Goal: Task Accomplishment & Management: Use online tool/utility

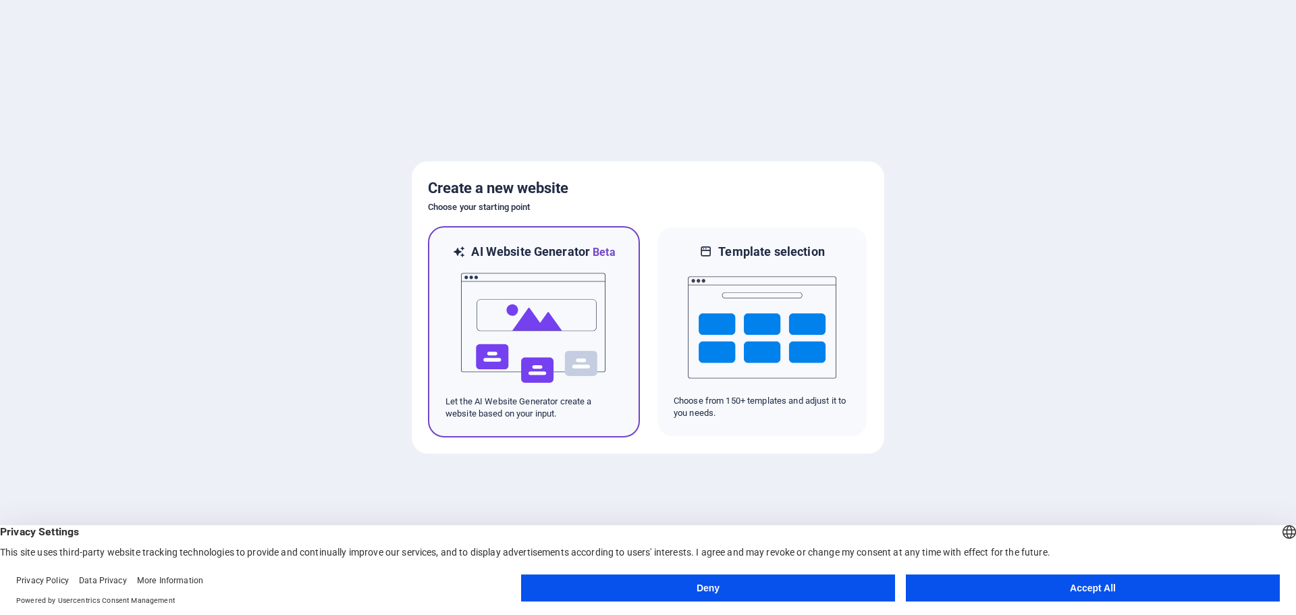
click at [470, 411] on p "Let the AI Website Generator create a website based on your input." at bounding box center [533, 408] width 177 height 24
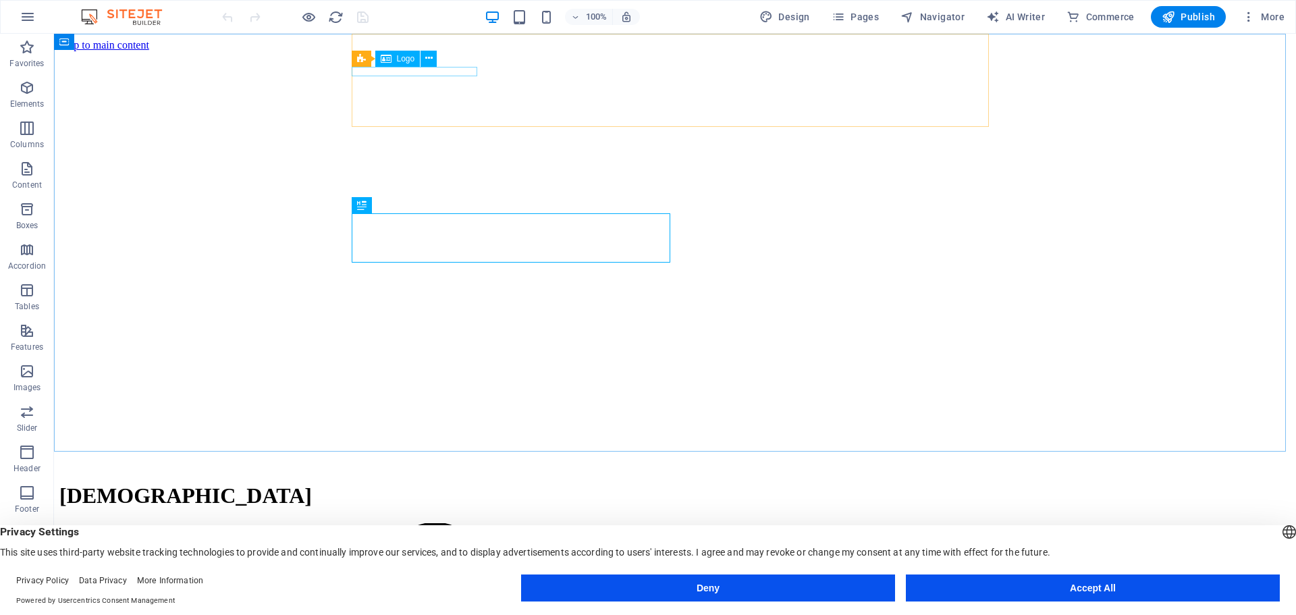
click at [438, 65] on div "Menu Bar Logo" at bounding box center [399, 59] width 94 height 17
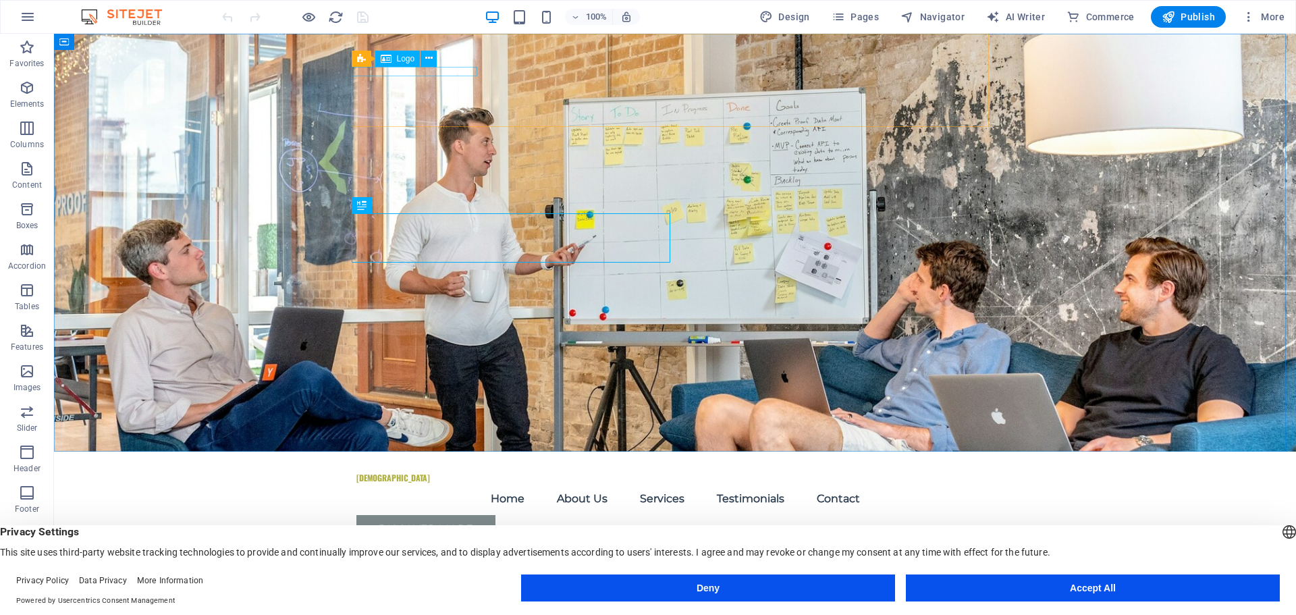
click at [402, 55] on span "Logo" at bounding box center [406, 59] width 18 height 8
click at [429, 58] on icon at bounding box center [428, 58] width 7 height 14
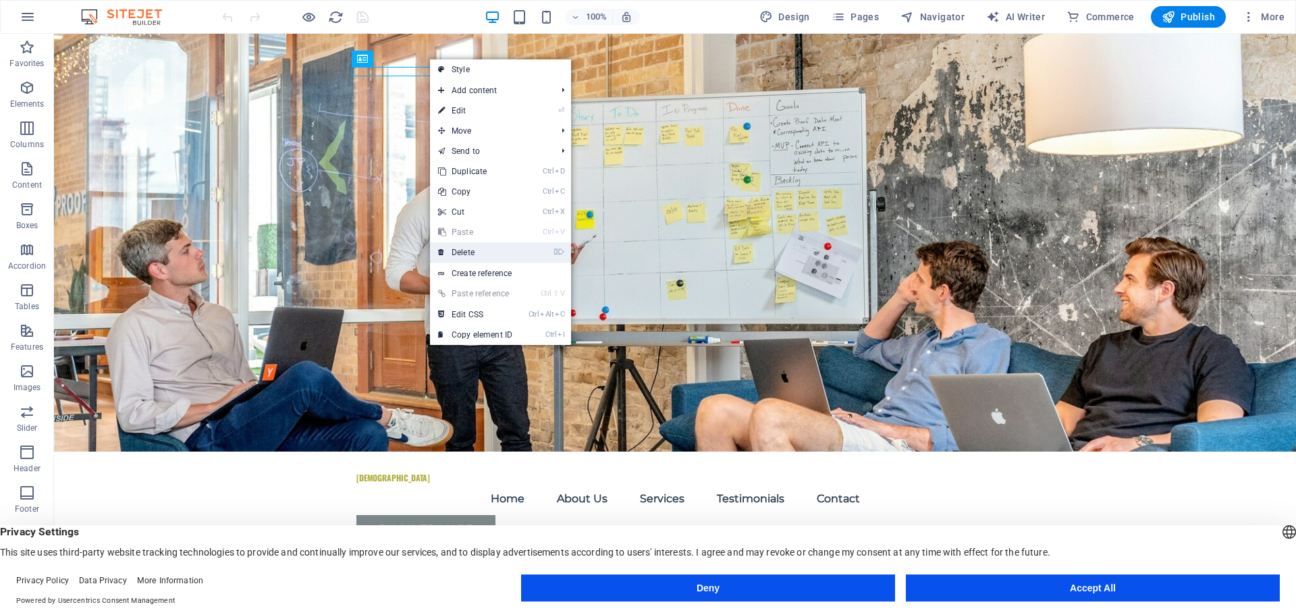
click at [473, 254] on link "⌦ Delete" at bounding box center [475, 252] width 90 height 20
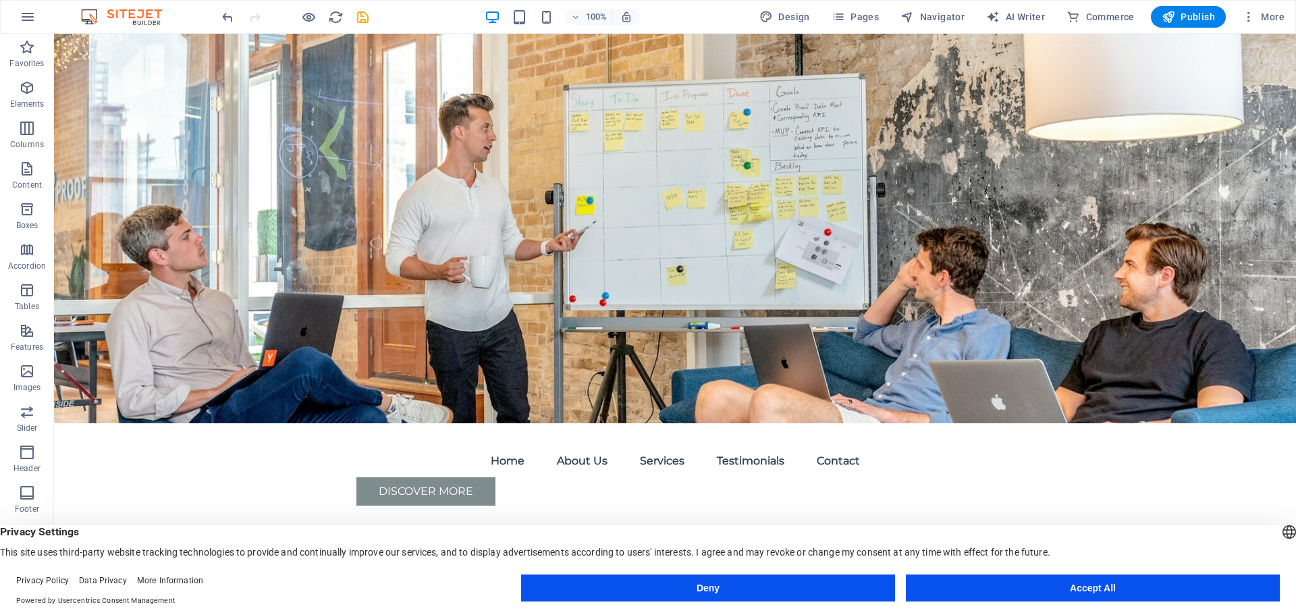
click at [215, 17] on div "100% Design Pages Navigator AI Writer Commerce Publish More" at bounding box center [648, 17] width 1295 height 32
click at [227, 16] on icon "undo" at bounding box center [228, 17] width 16 height 16
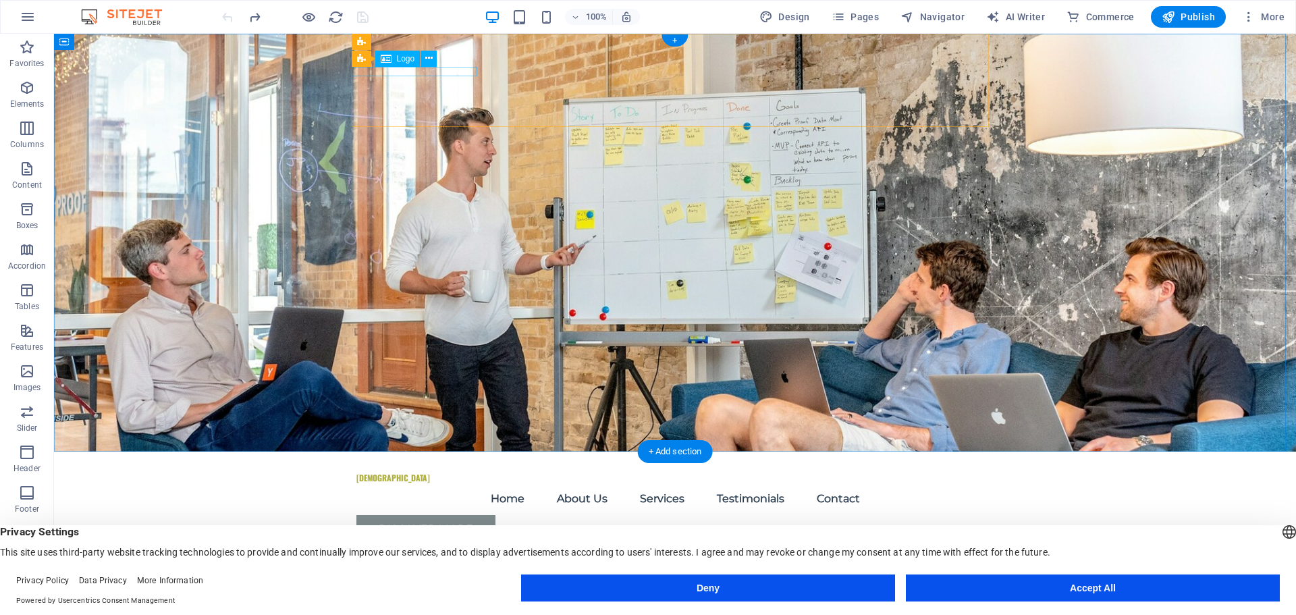
click at [422, 473] on div "The Great Commission Baptist Church" at bounding box center [674, 477] width 637 height 9
click at [23, 370] on icon "button" at bounding box center [27, 371] width 16 height 16
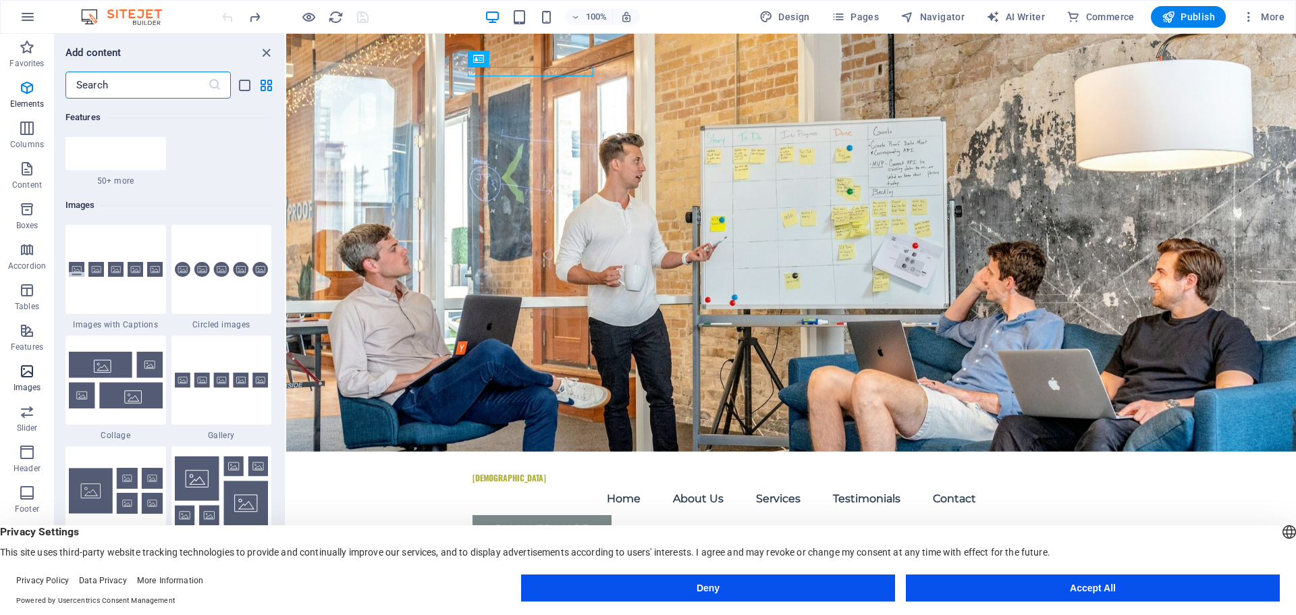
scroll to position [6844, 0]
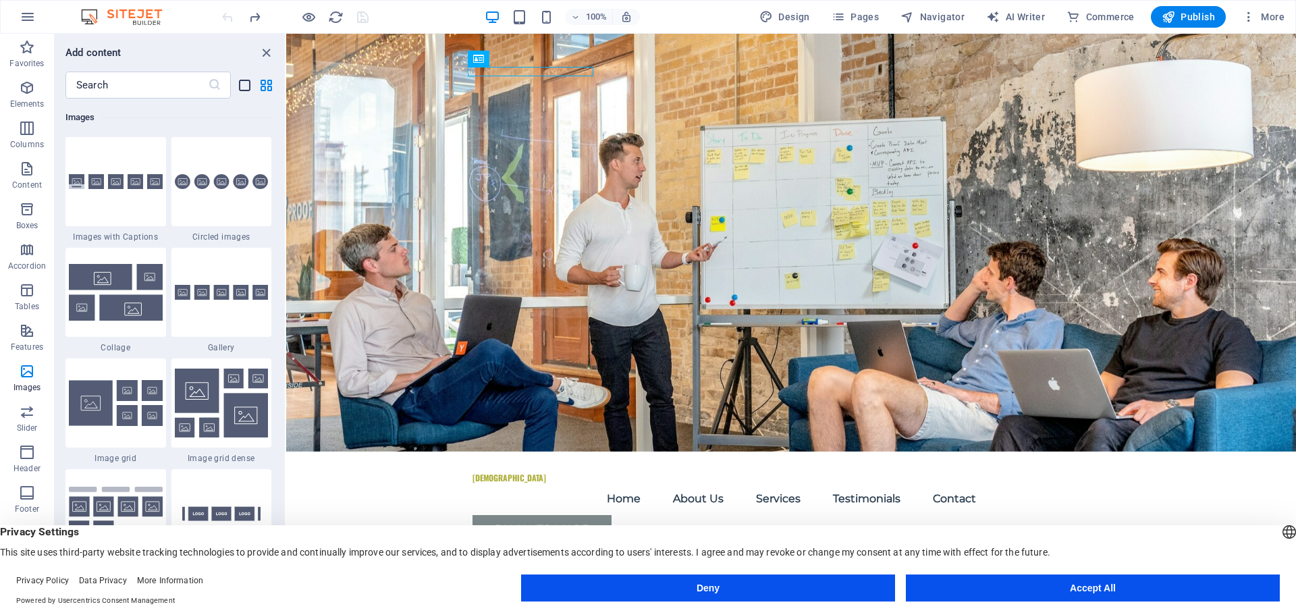
click at [246, 84] on icon "list-view" at bounding box center [245, 86] width 16 height 16
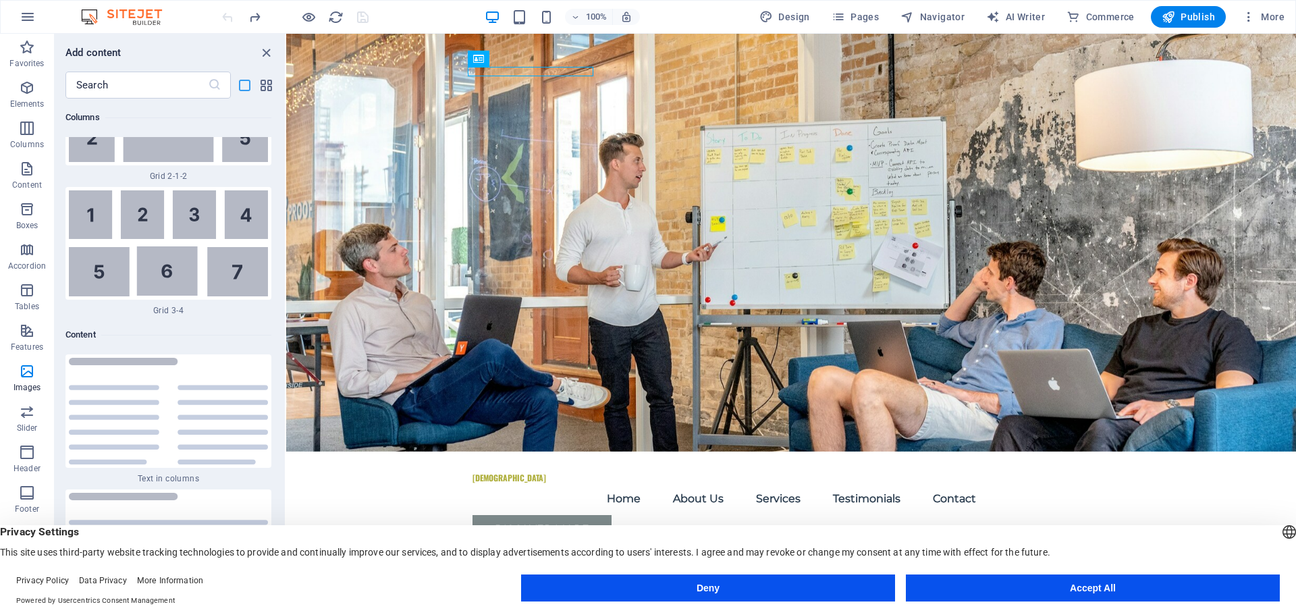
scroll to position [16016, 0]
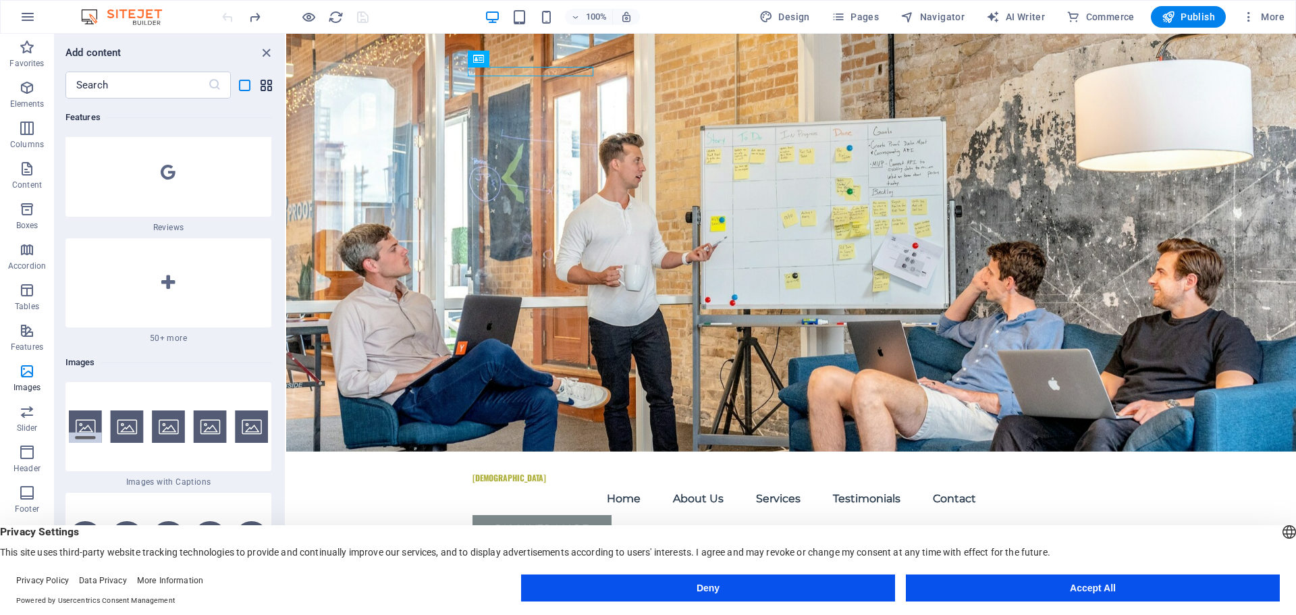
click at [269, 86] on icon "grid-view" at bounding box center [267, 86] width 16 height 16
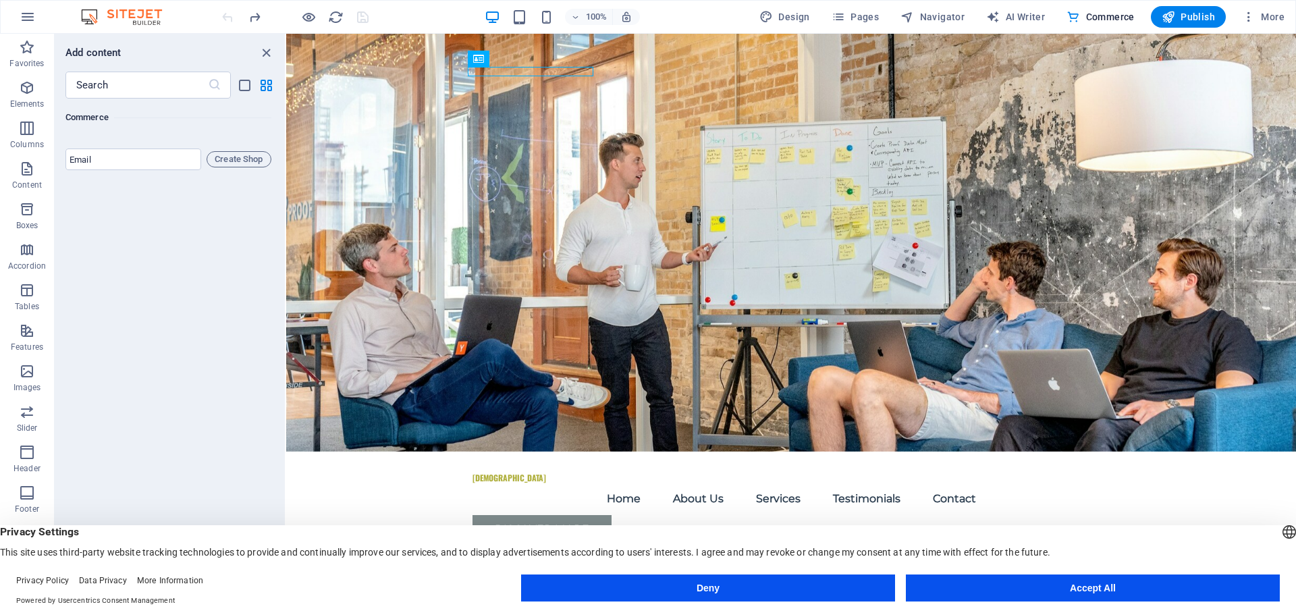
scroll to position [88, 0]
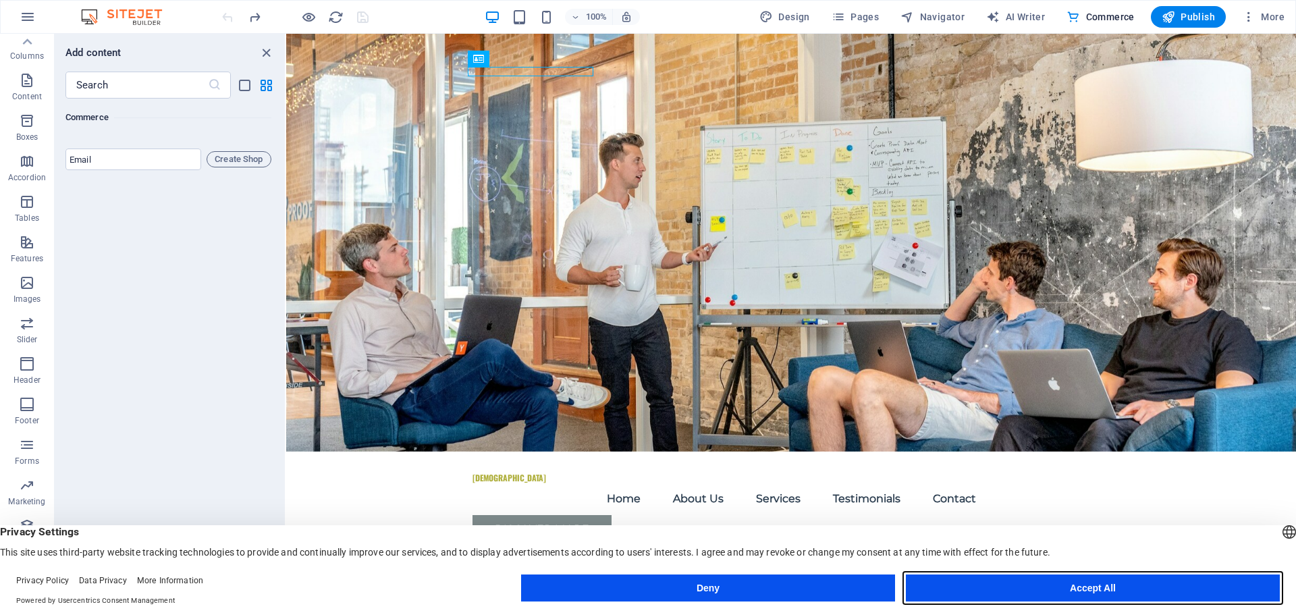
click at [1131, 585] on button "Accept All" at bounding box center [1093, 587] width 374 height 27
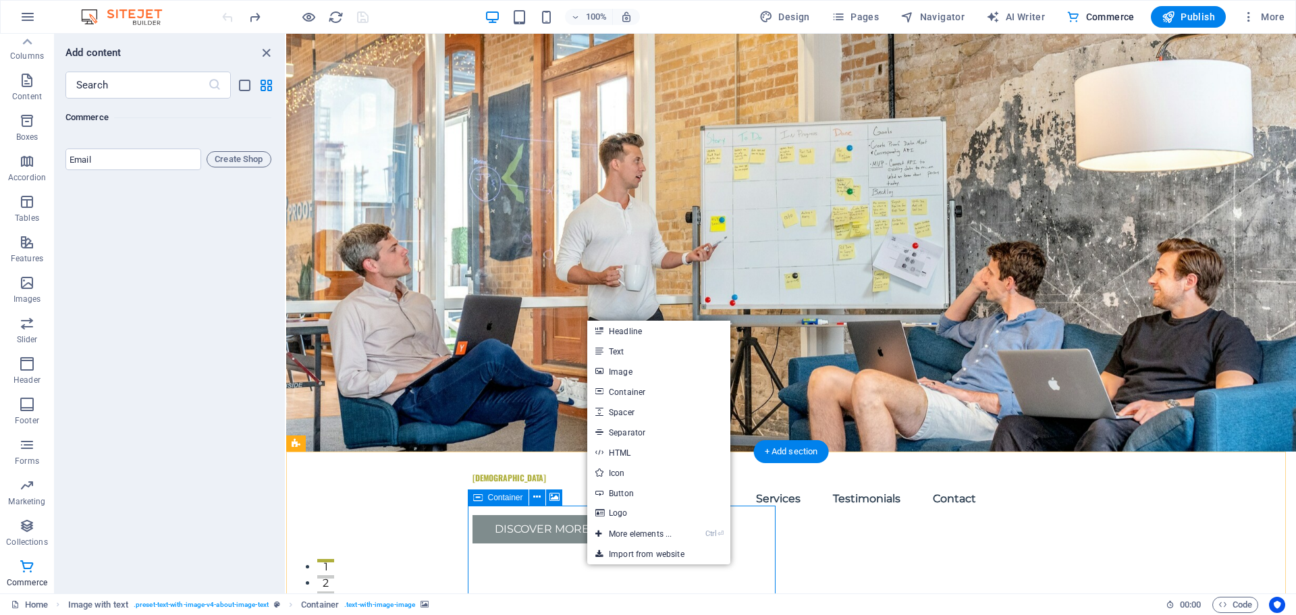
click at [633, 371] on link "Image" at bounding box center [658, 371] width 143 height 20
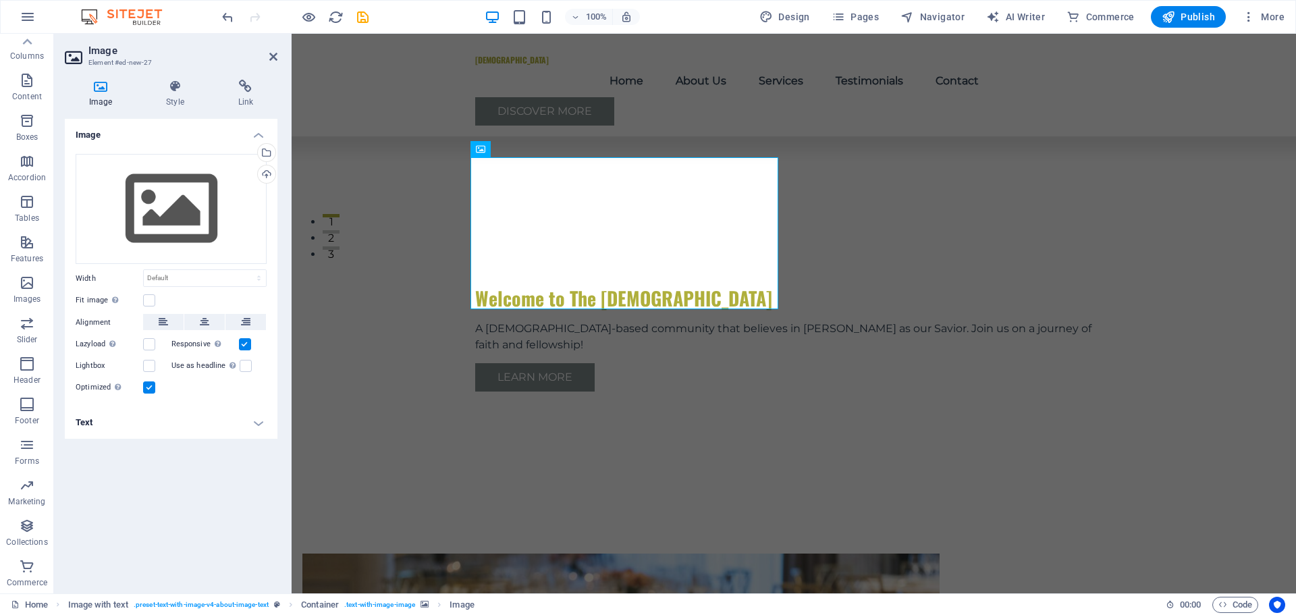
scroll to position [348, 0]
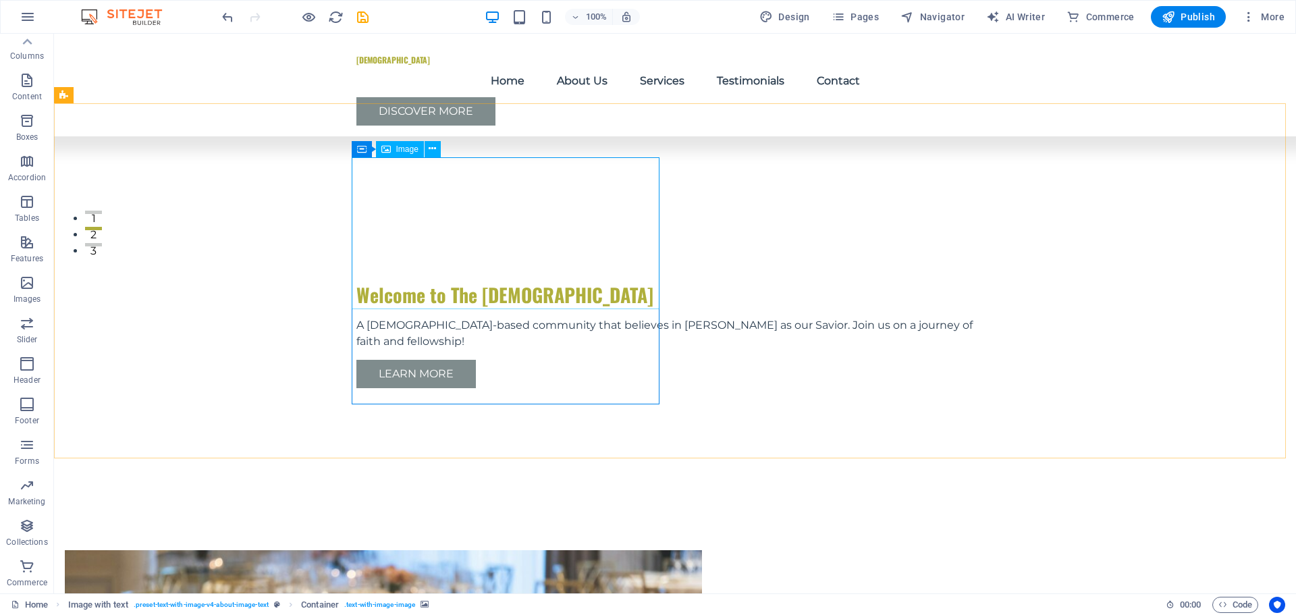
click at [402, 152] on span "Image" at bounding box center [407, 149] width 22 height 8
click at [431, 147] on icon at bounding box center [432, 149] width 7 height 14
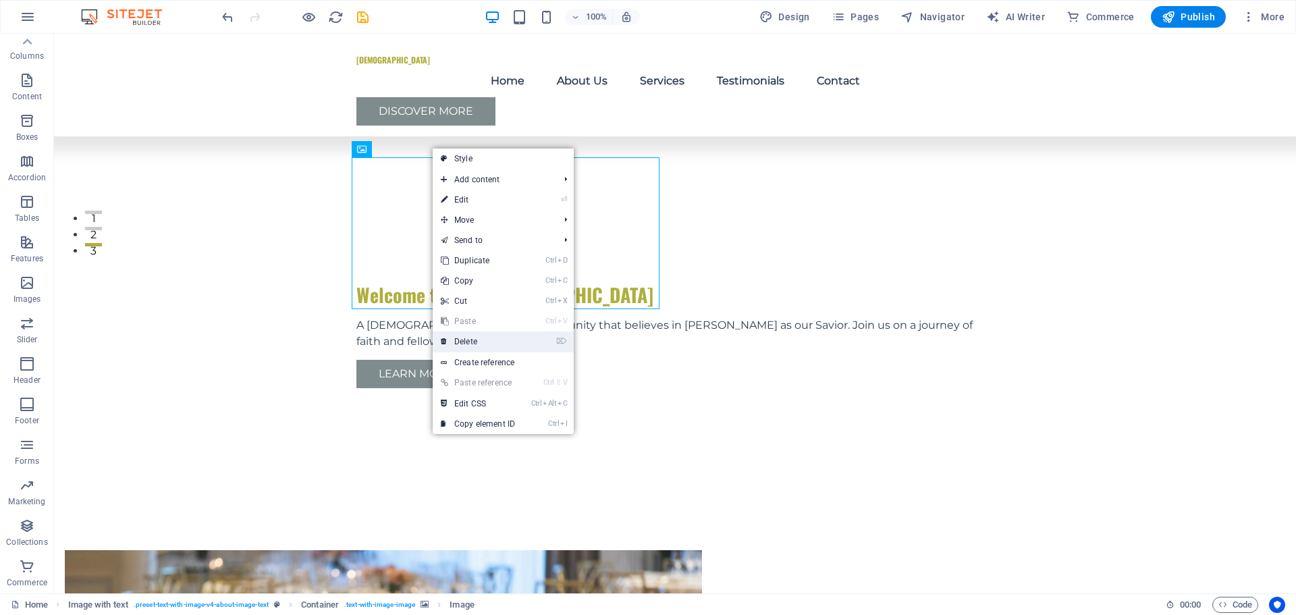
drag, startPoint x: 493, startPoint y: 337, endPoint x: 439, endPoint y: 304, distance: 63.7
click at [493, 337] on link "⌦ Delete" at bounding box center [478, 341] width 90 height 20
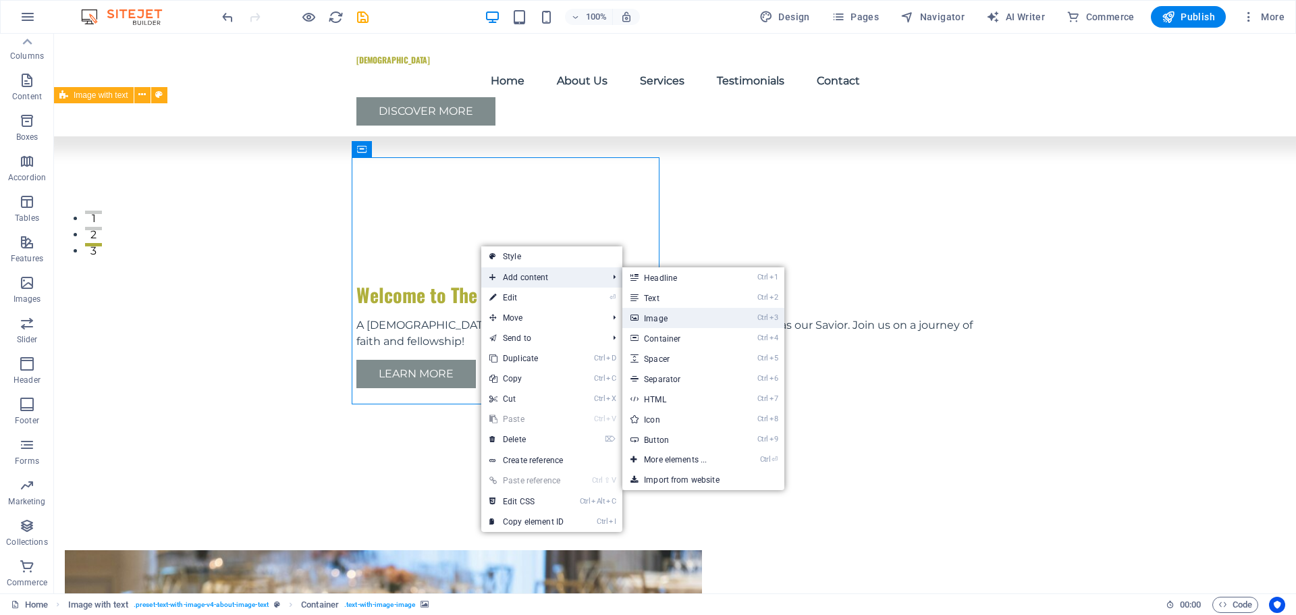
click at [682, 321] on link "Ctrl 3 Image" at bounding box center [677, 318] width 111 height 20
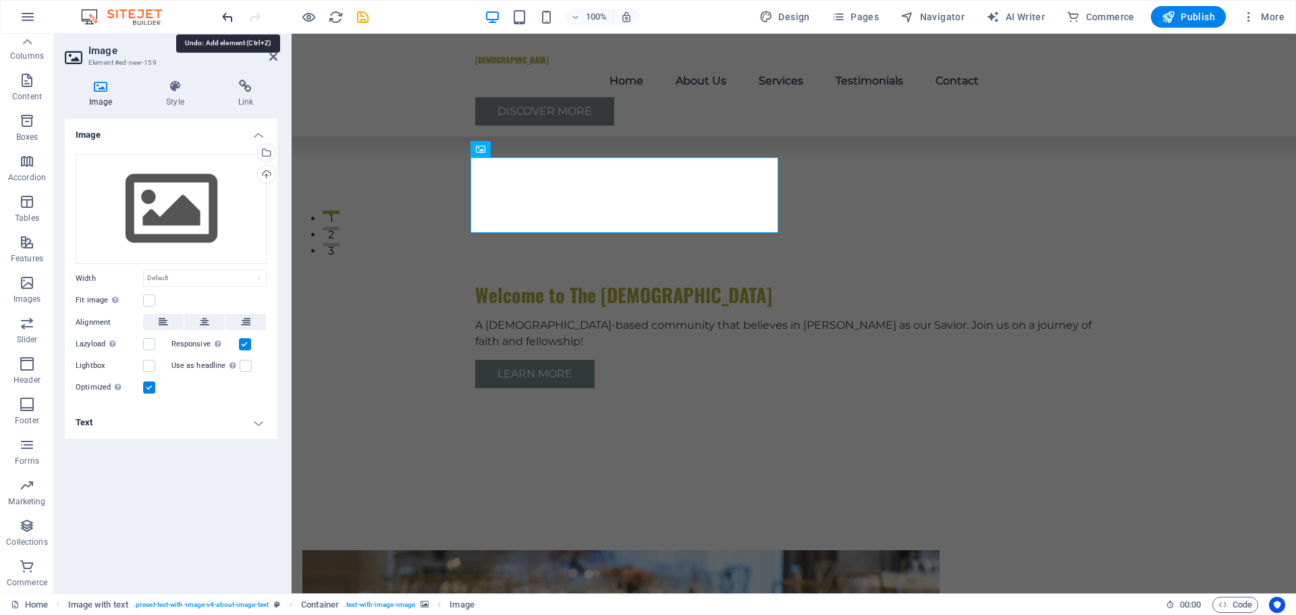
click at [227, 14] on icon "undo" at bounding box center [228, 17] width 16 height 16
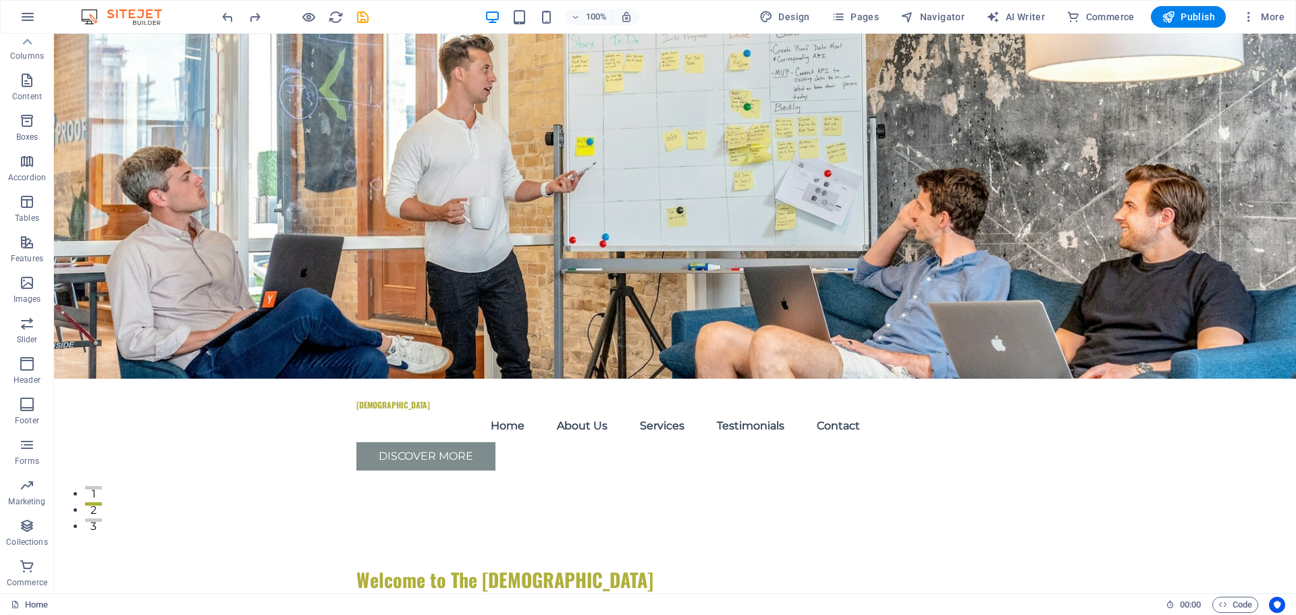
scroll to position [0, 0]
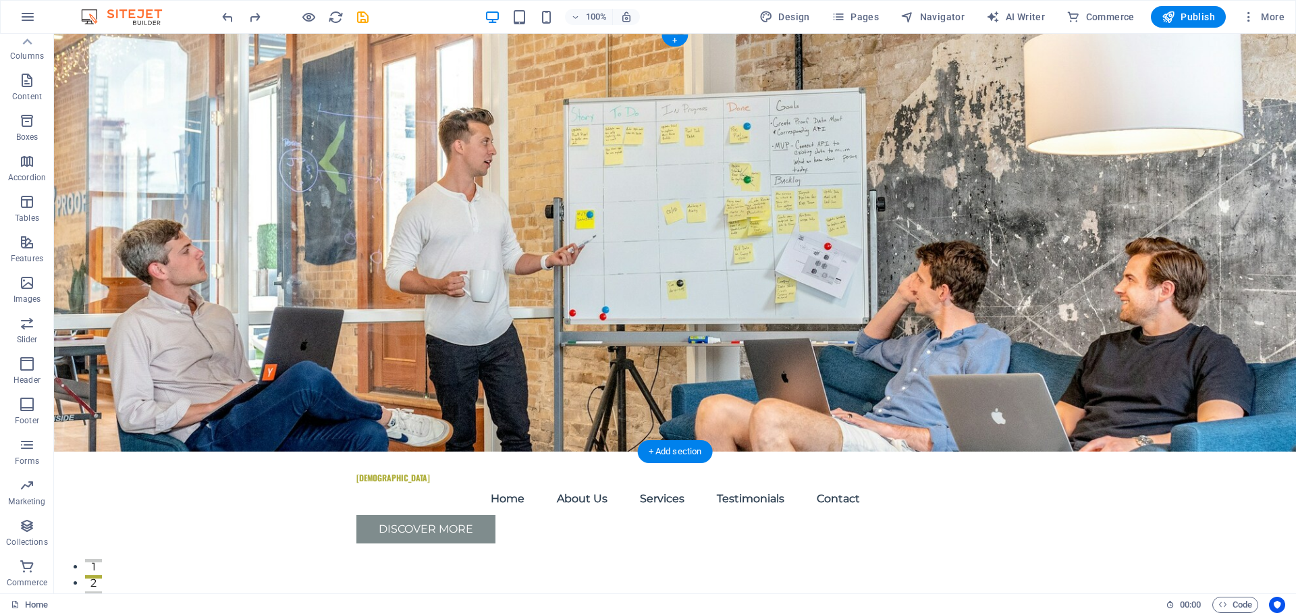
click at [1080, 278] on figure at bounding box center [675, 243] width 1242 height 418
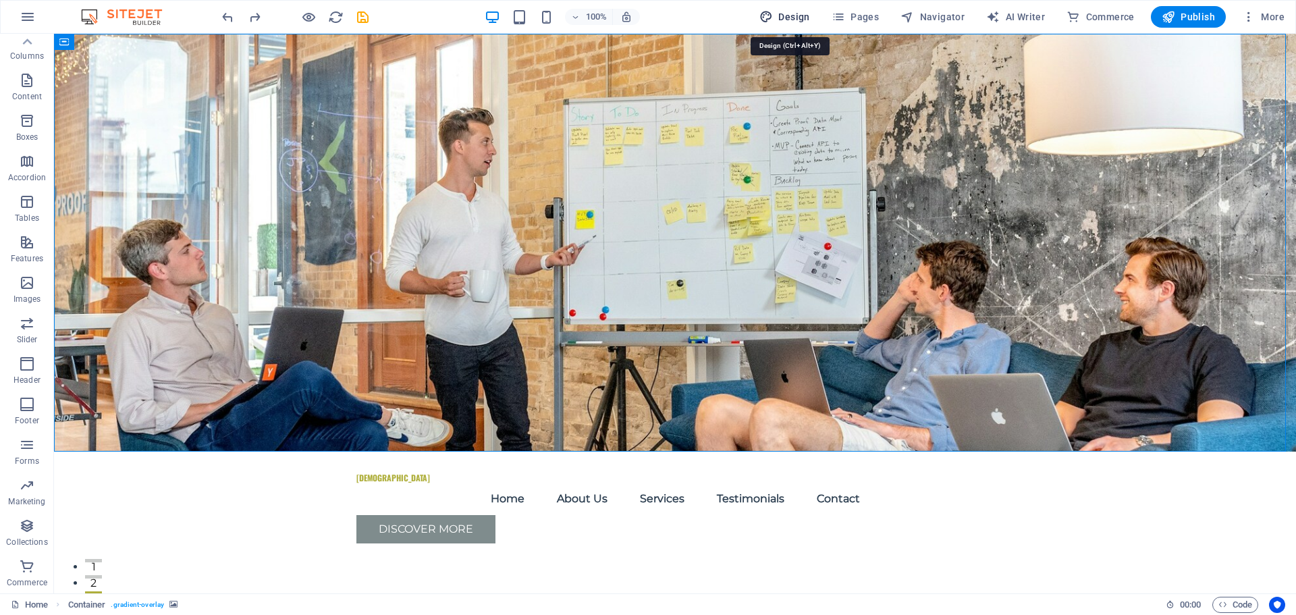
click at [799, 16] on span "Design" at bounding box center [784, 16] width 51 height 13
select select "px"
select select "200"
select select "px"
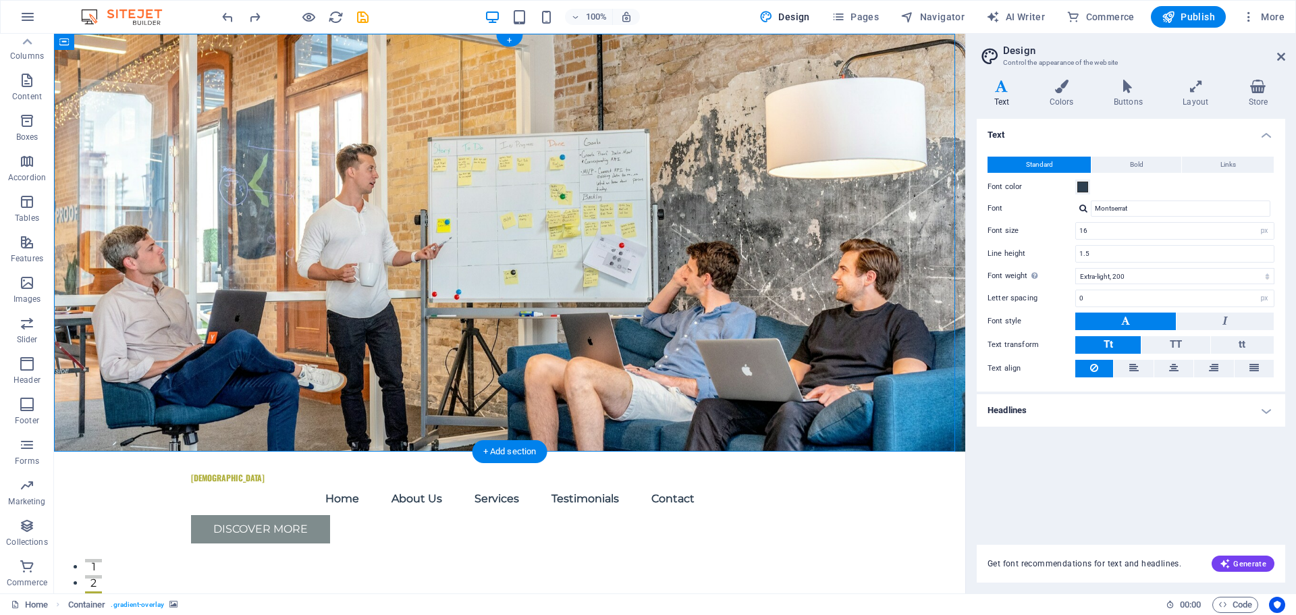
click at [747, 304] on figure at bounding box center [509, 243] width 911 height 418
click at [788, 12] on span "Design" at bounding box center [784, 16] width 51 height 13
click at [253, 473] on div "The Great Commission Baptist Church" at bounding box center [509, 477] width 637 height 9
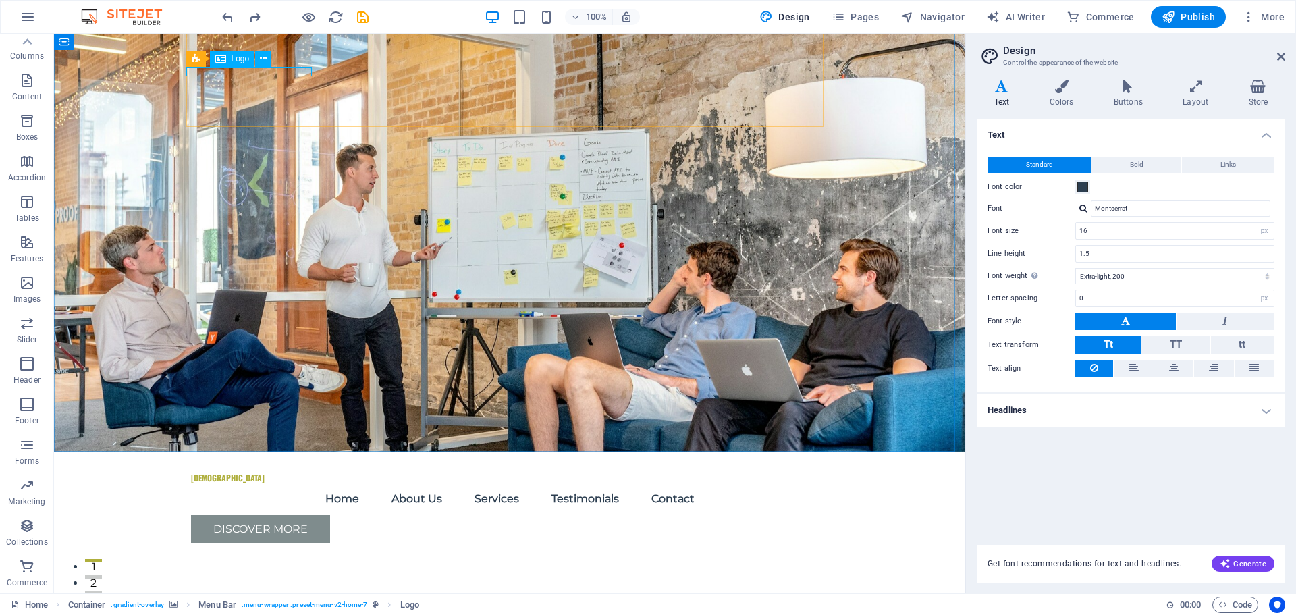
click at [235, 60] on span "Logo" at bounding box center [241, 59] width 18 height 8
click at [262, 59] on icon at bounding box center [263, 58] width 7 height 14
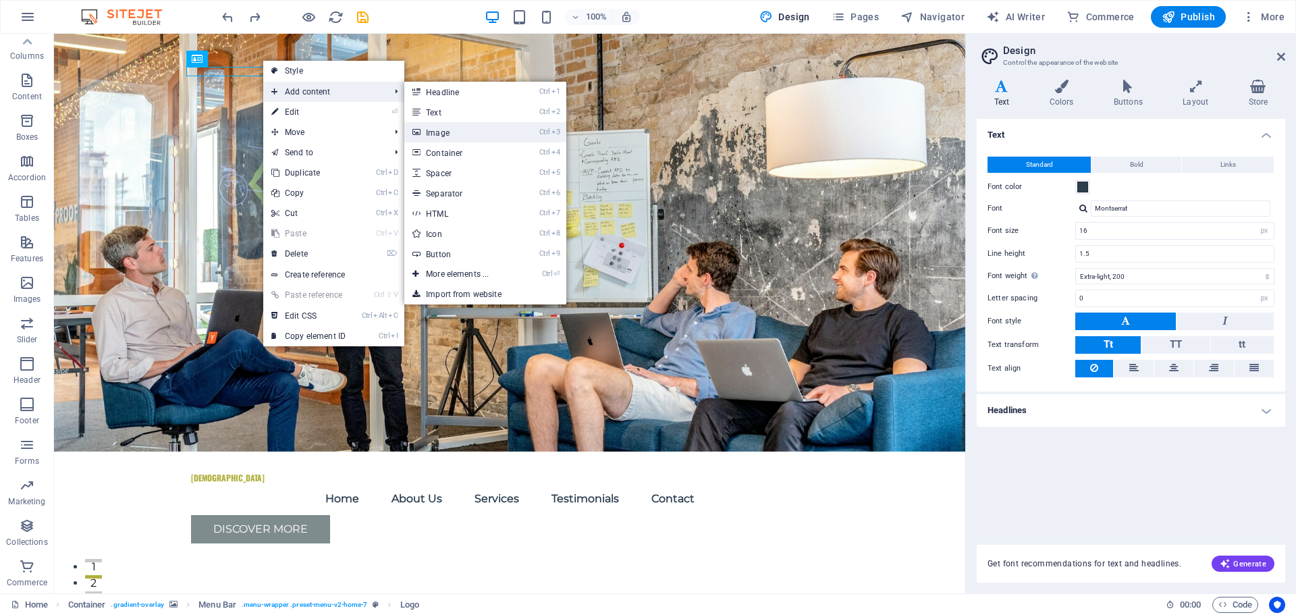
click at [451, 137] on link "Ctrl 3 Image" at bounding box center [459, 132] width 111 height 20
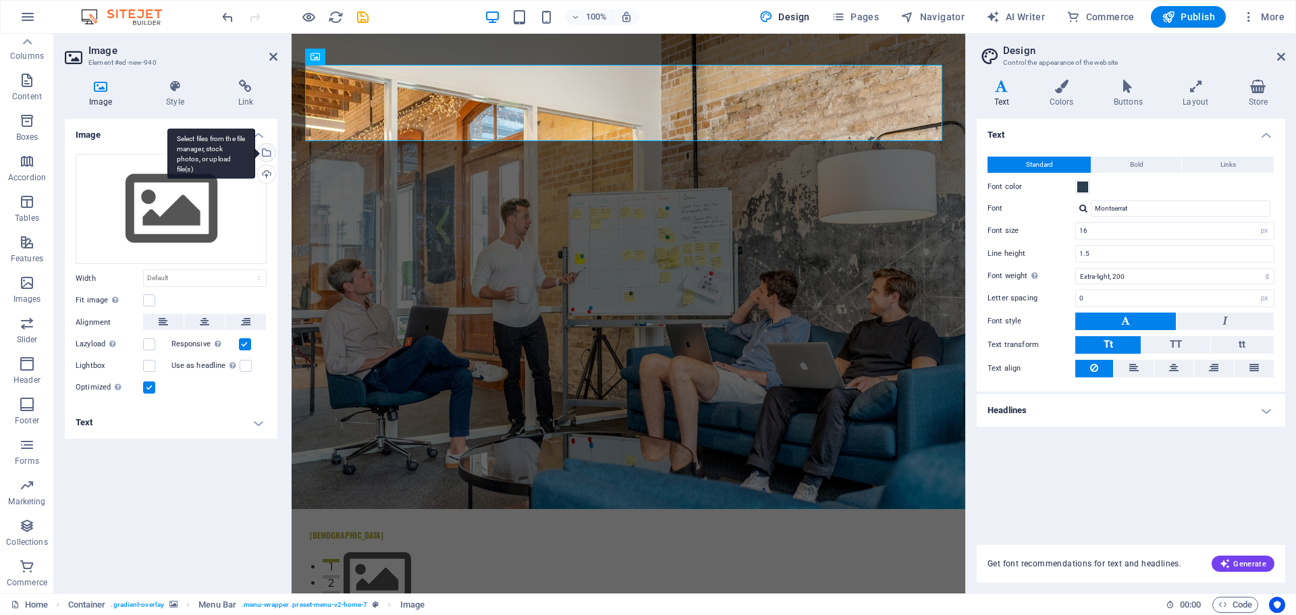
click at [255, 149] on div "Select files from the file manager, stock photos, or upload file(s)" at bounding box center [211, 153] width 88 height 51
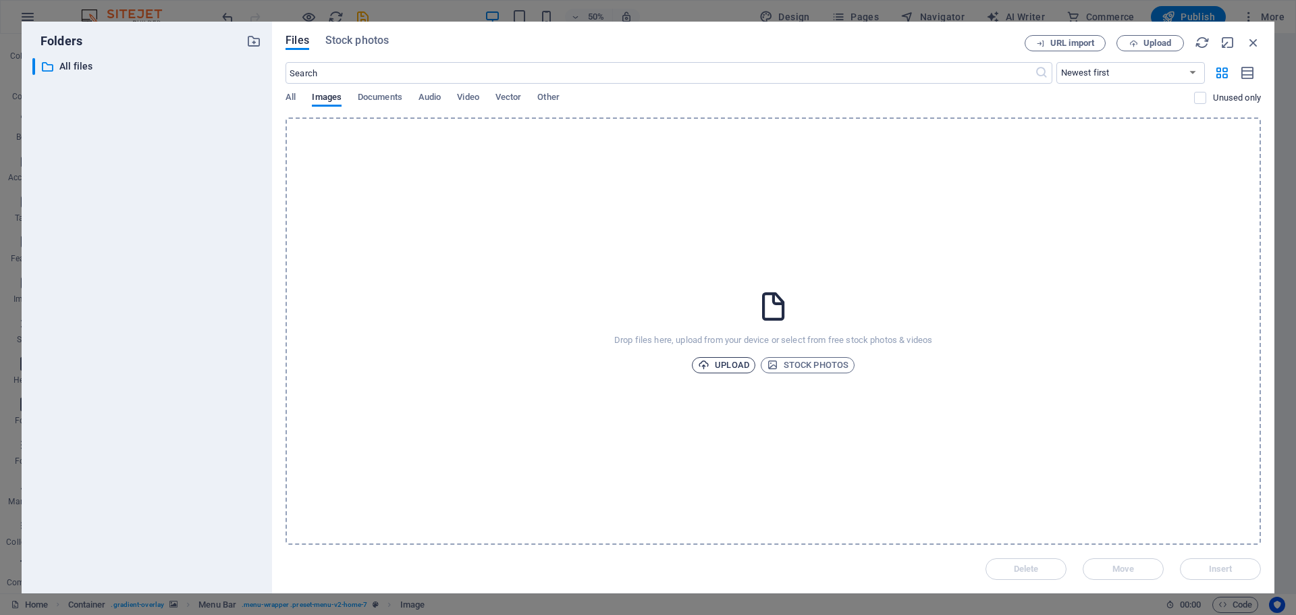
click at [727, 362] on span "Upload" at bounding box center [723, 365] width 51 height 16
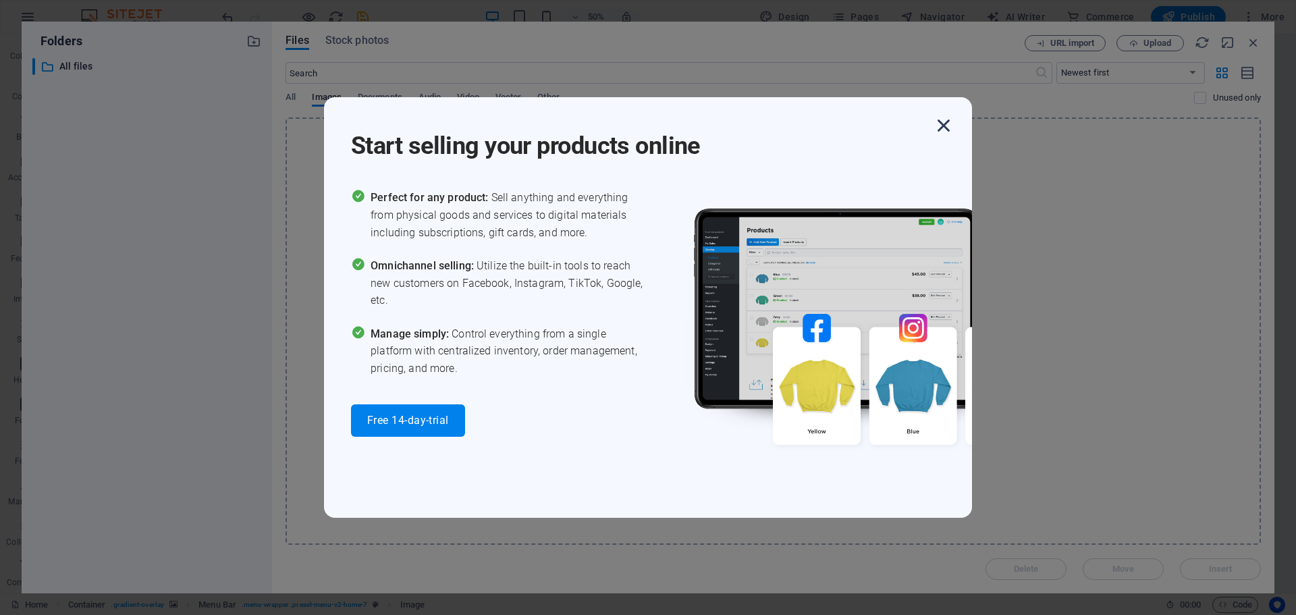
click at [948, 121] on icon "button" at bounding box center [943, 125] width 24 height 24
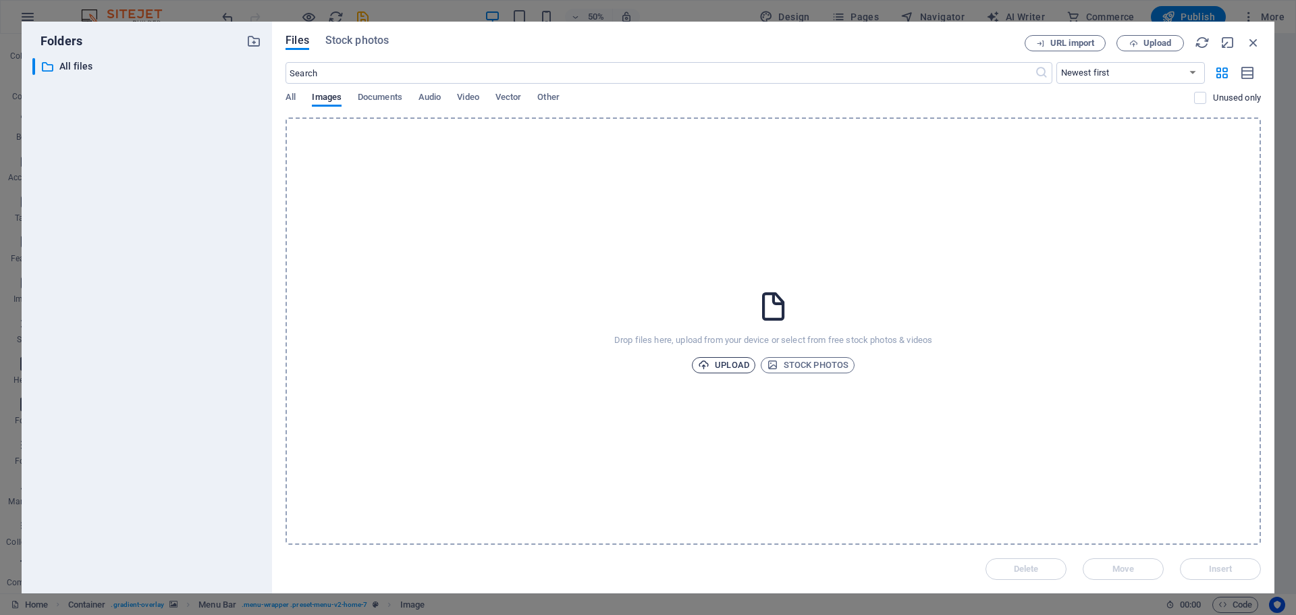
click at [726, 362] on span "Upload" at bounding box center [723, 365] width 51 height 16
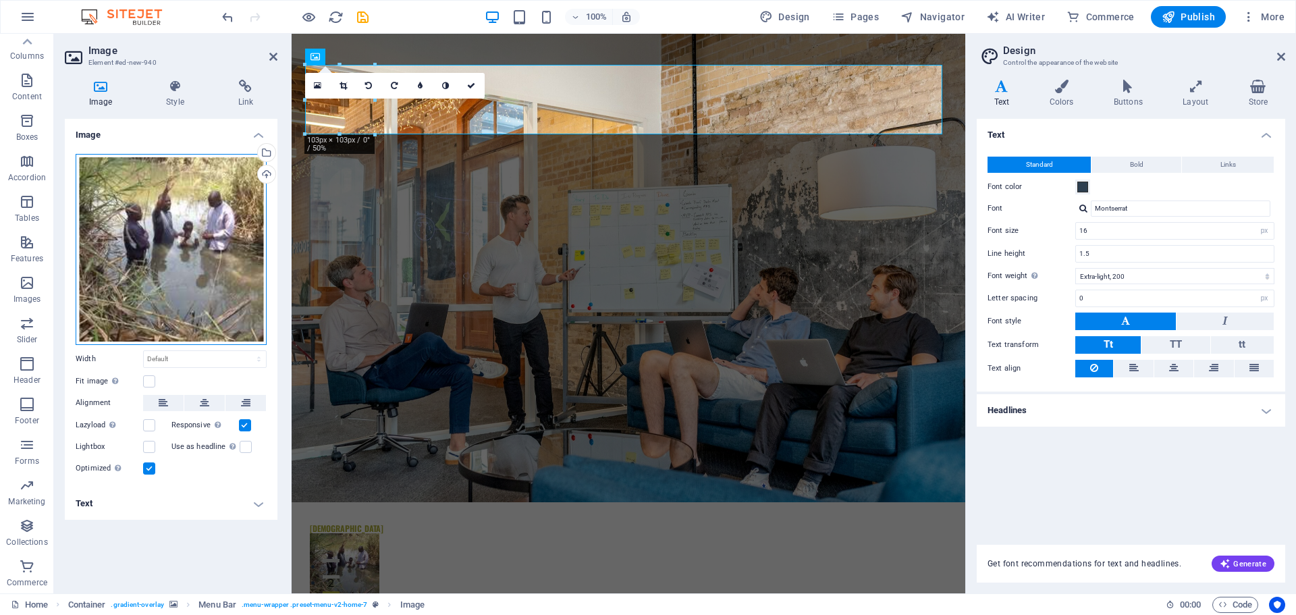
drag, startPoint x: 468, startPoint y: 290, endPoint x: 739, endPoint y: 301, distance: 271.6
click at [375, 42] on icon at bounding box center [378, 42] width 10 height 14
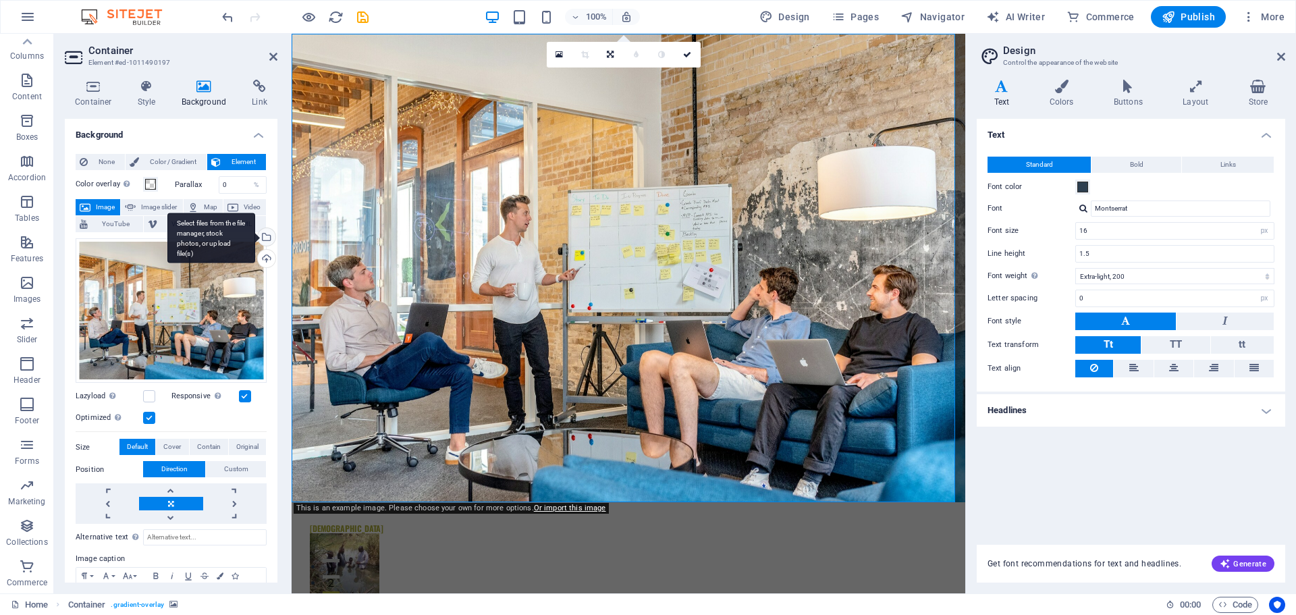
click at [267, 235] on div "Select files from the file manager, stock photos, or upload file(s)" at bounding box center [265, 238] width 20 height 20
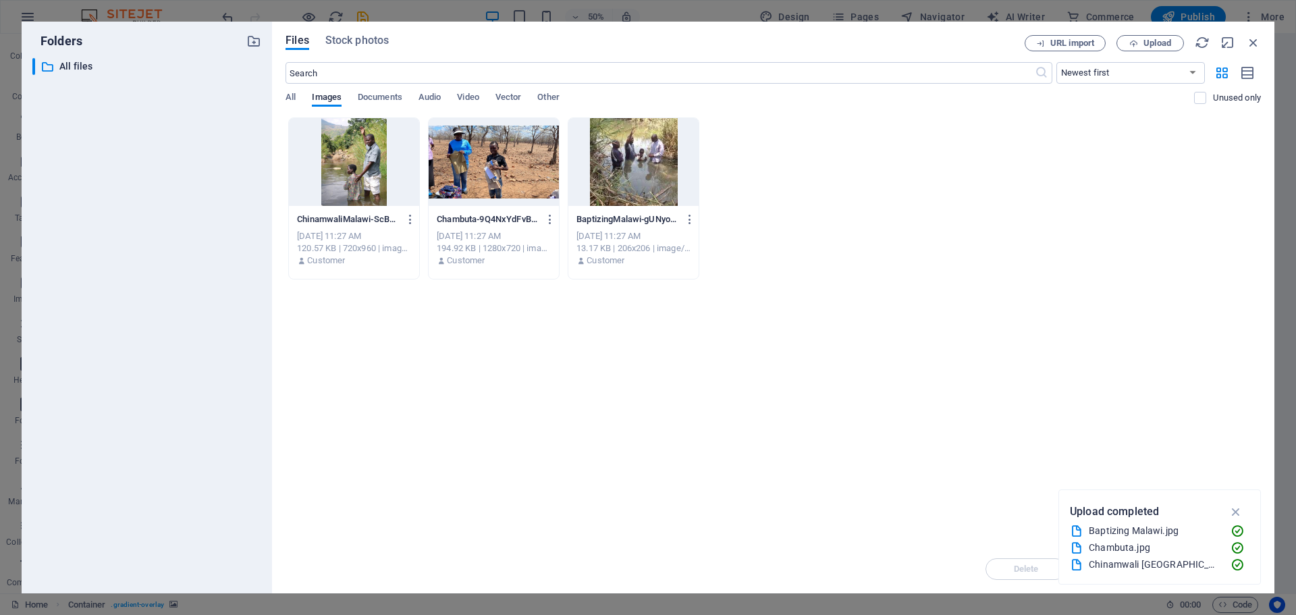
click at [340, 158] on div at bounding box center [354, 162] width 130 height 88
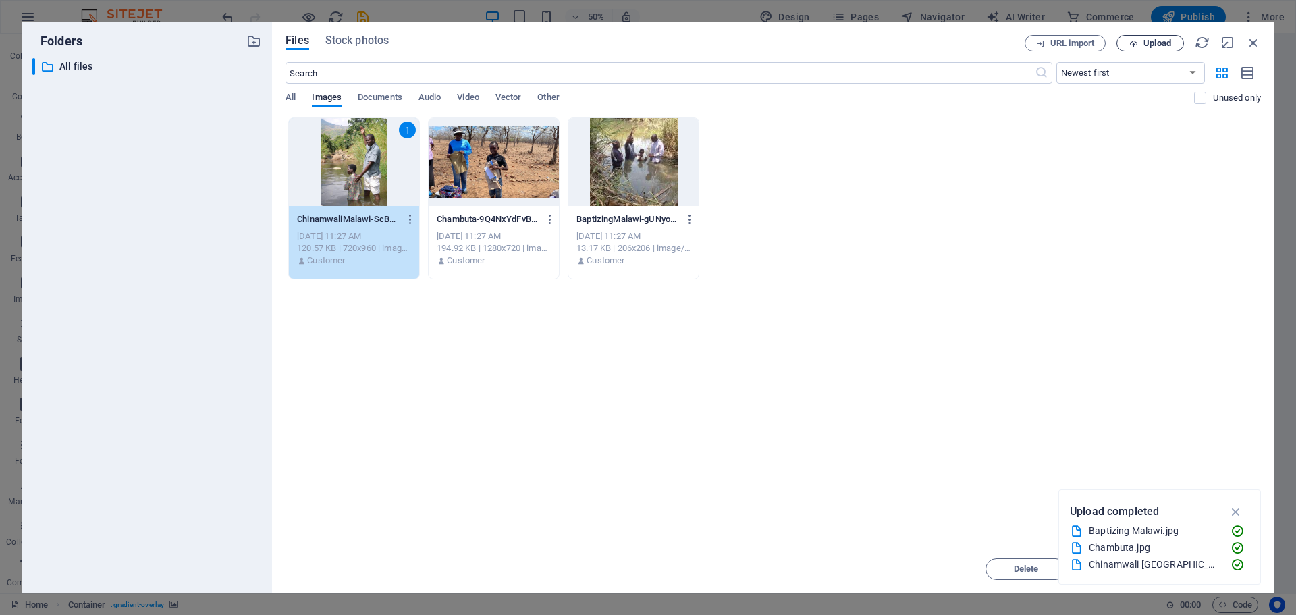
click at [1140, 41] on span "Upload" at bounding box center [1149, 43] width 55 height 9
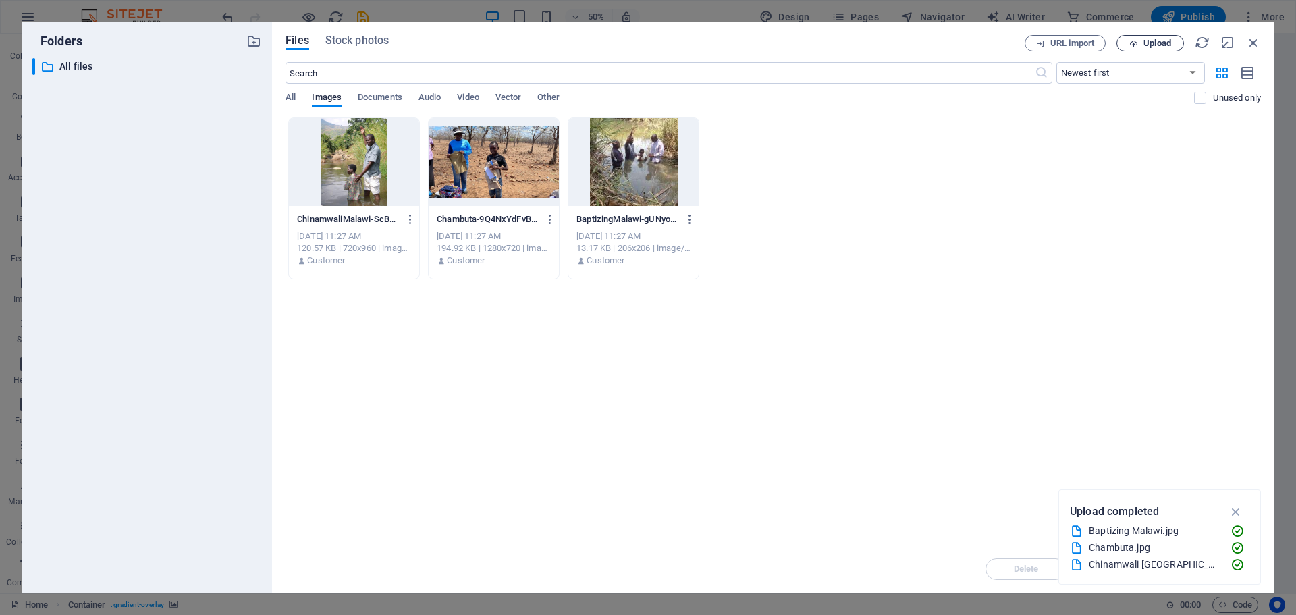
click at [1139, 45] on span "Upload" at bounding box center [1149, 43] width 55 height 9
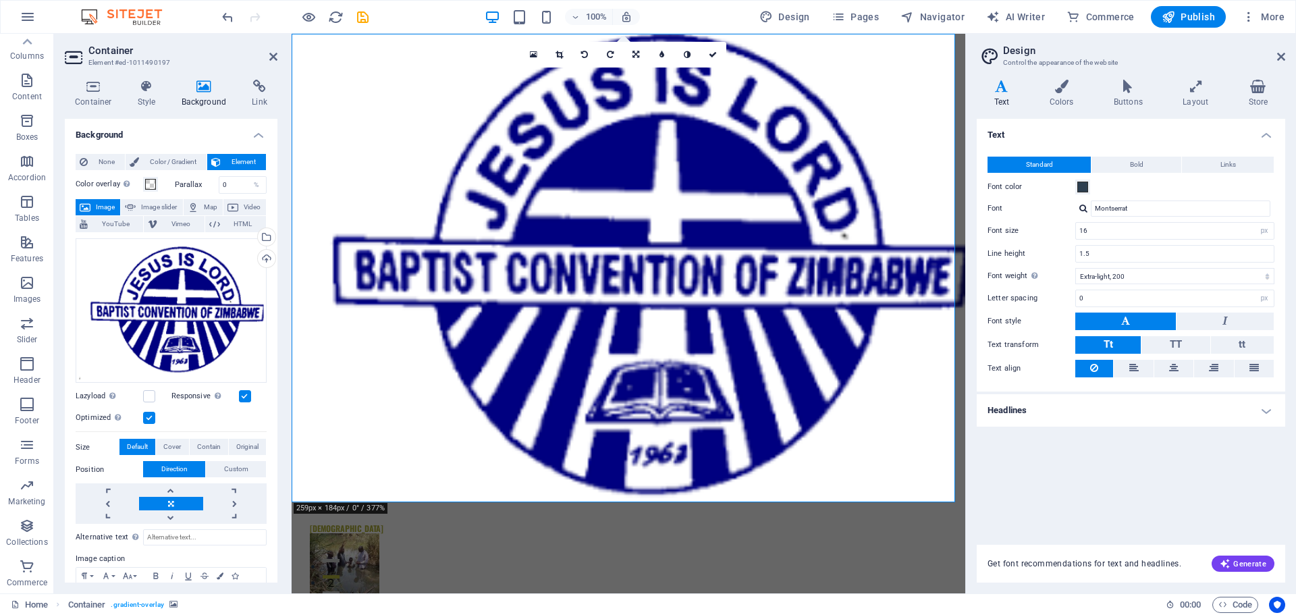
click at [901, 410] on figure at bounding box center [629, 268] width 674 height 468
click at [339, 533] on figure at bounding box center [628, 568] width 637 height 70
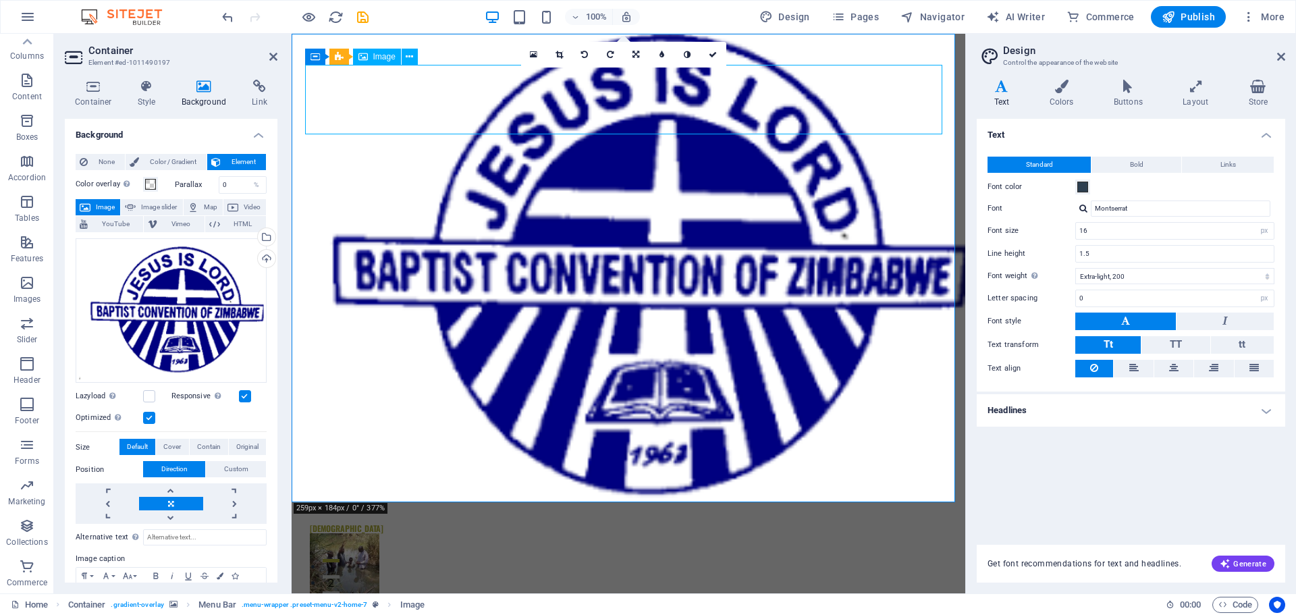
click at [338, 533] on figure at bounding box center [628, 568] width 637 height 70
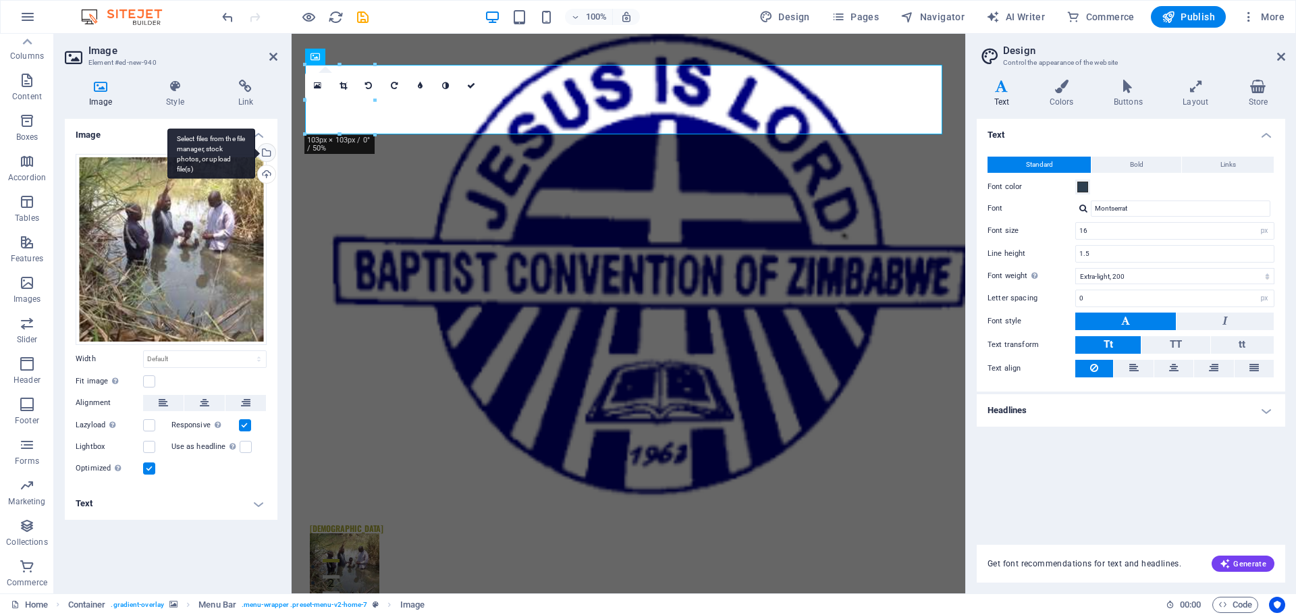
click at [267, 149] on div "Select files from the file manager, stock photos, or upload file(s)" at bounding box center [265, 154] width 20 height 20
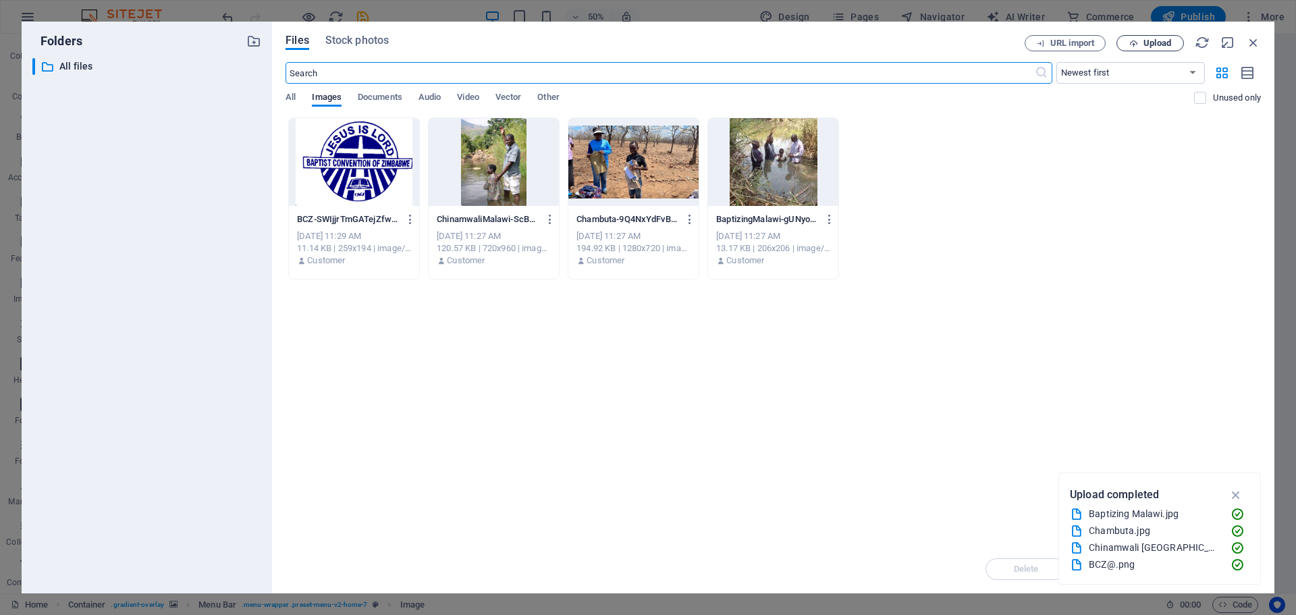
click at [1162, 44] on span "Upload" at bounding box center [1157, 43] width 28 height 8
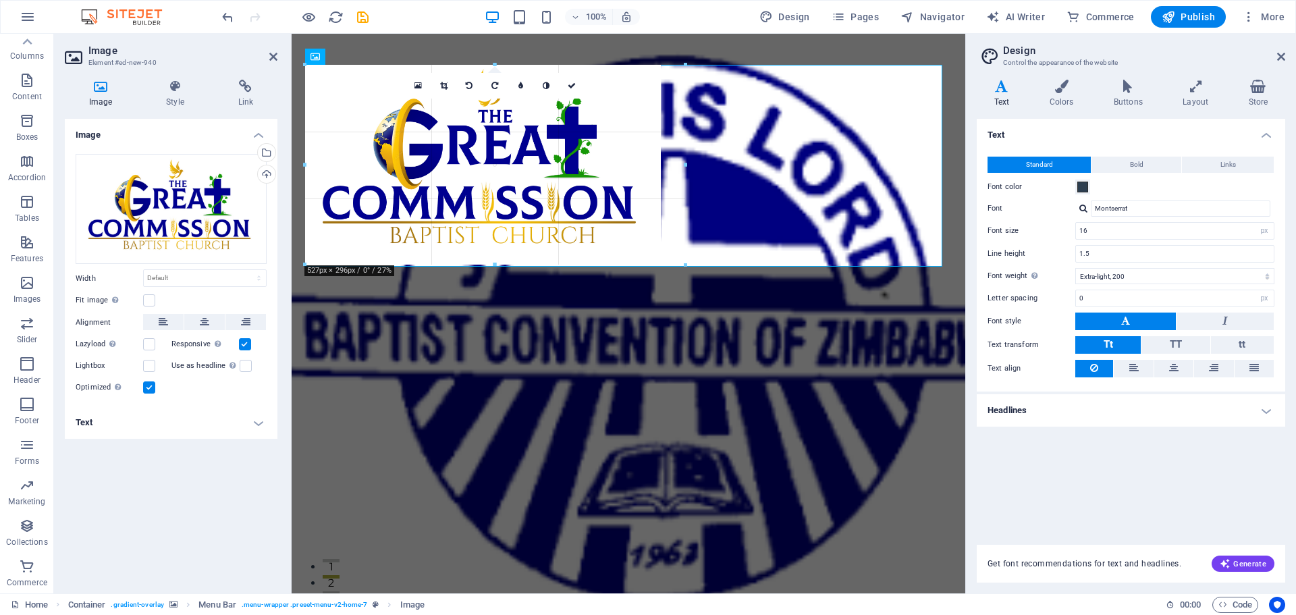
drag, startPoint x: 547, startPoint y: 66, endPoint x: 518, endPoint y: 47, distance: 35.0
type input "563"
select select "px"
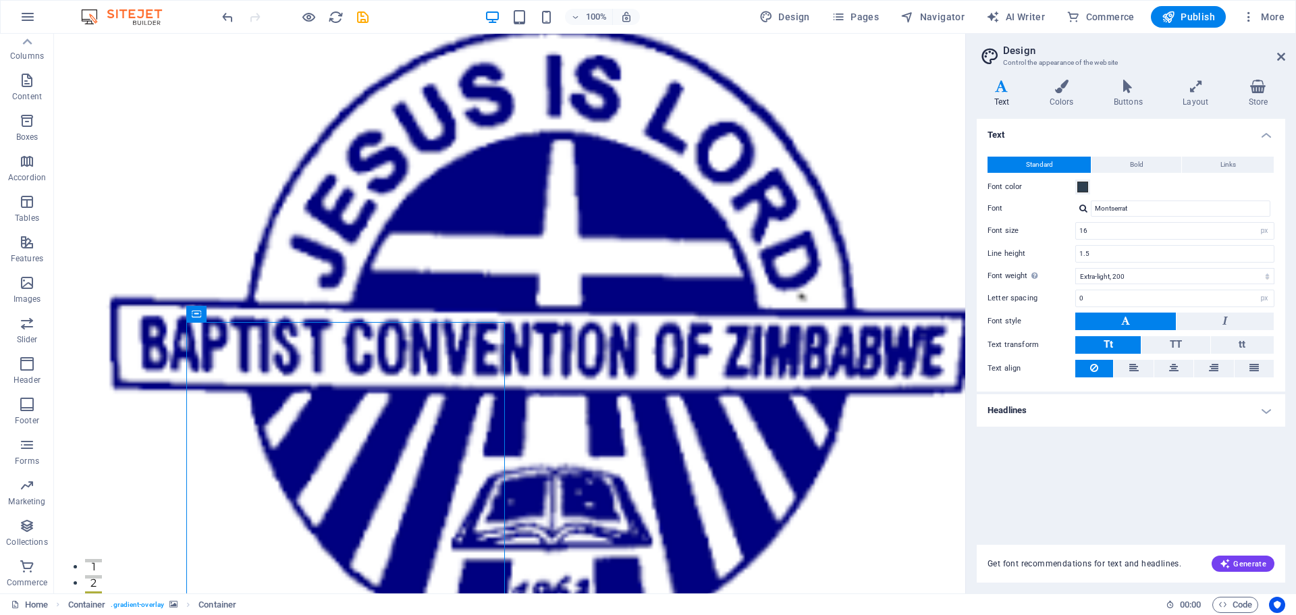
click at [841, 485] on figure at bounding box center [509, 340] width 911 height 613
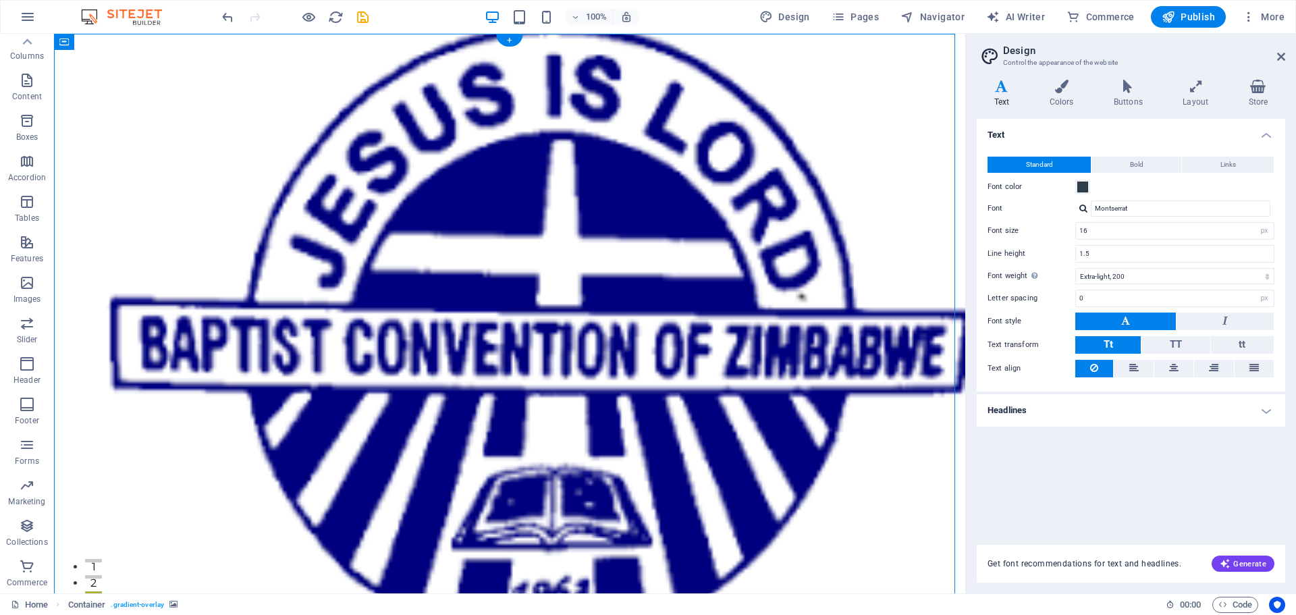
click at [916, 235] on figure at bounding box center [509, 340] width 911 height 613
click at [915, 235] on figure at bounding box center [509, 340] width 911 height 613
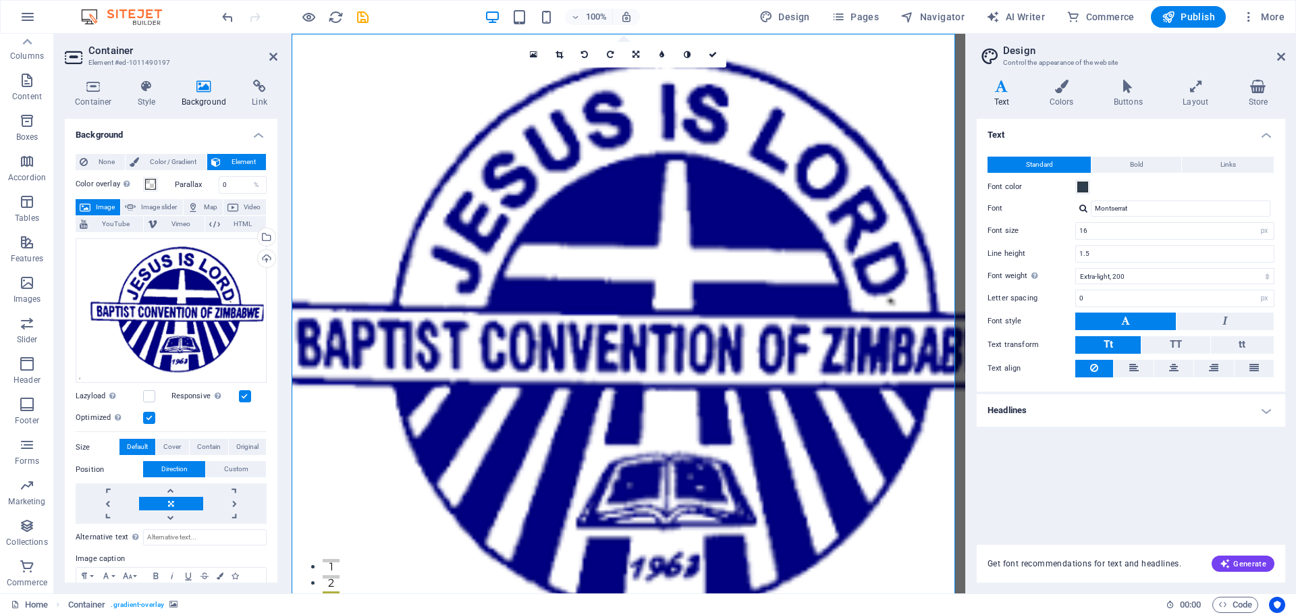
click at [870, 542] on figure at bounding box center [629, 340] width 674 height 613
click at [265, 238] on div "Select files from the file manager, stock photos, or upload file(s)" at bounding box center [265, 238] width 20 height 20
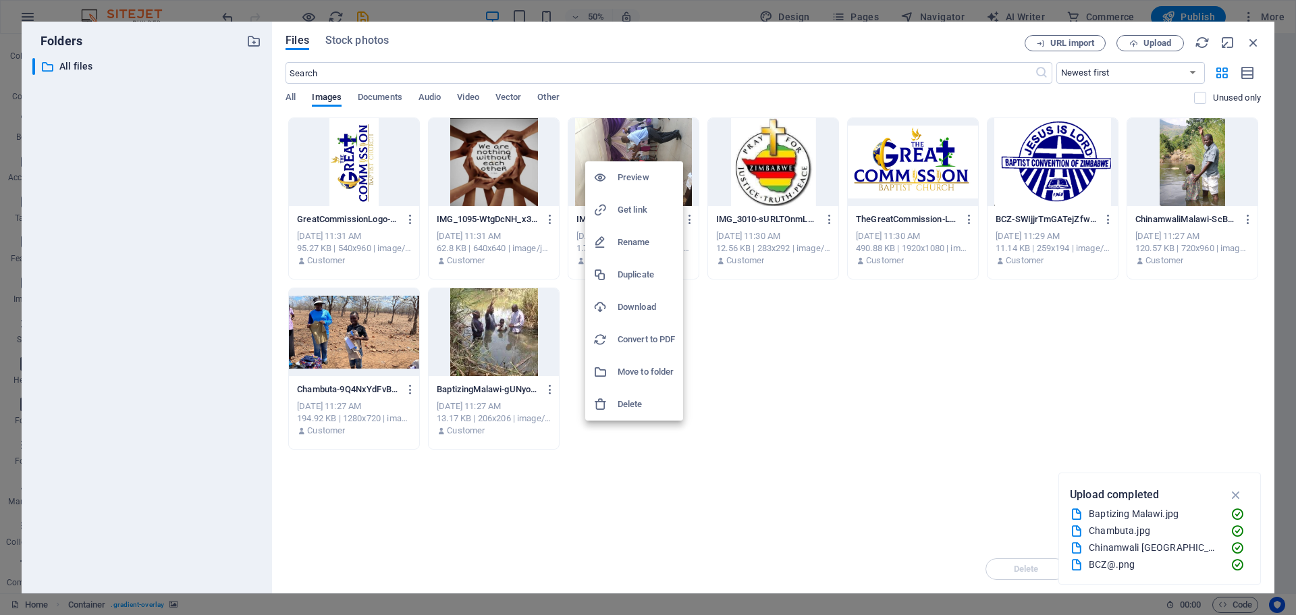
click at [620, 129] on div at bounding box center [648, 307] width 1296 height 615
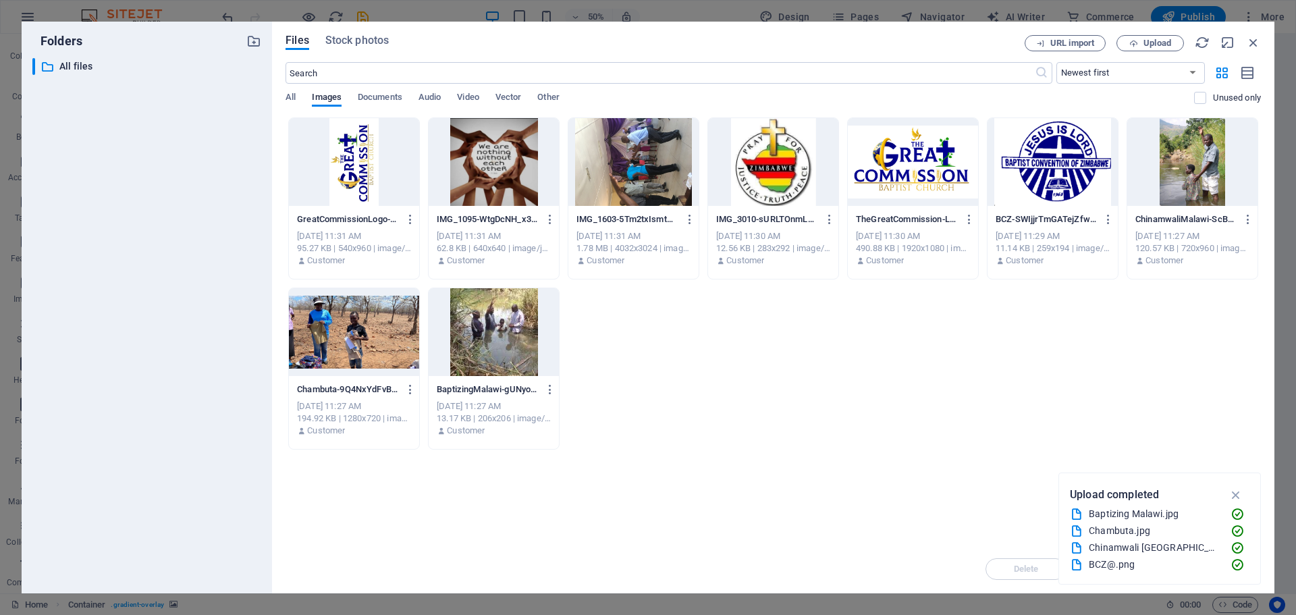
click at [620, 129] on div at bounding box center [633, 162] width 130 height 88
click at [640, 178] on div "1" at bounding box center [633, 162] width 130 height 88
click at [639, 178] on div at bounding box center [633, 162] width 130 height 88
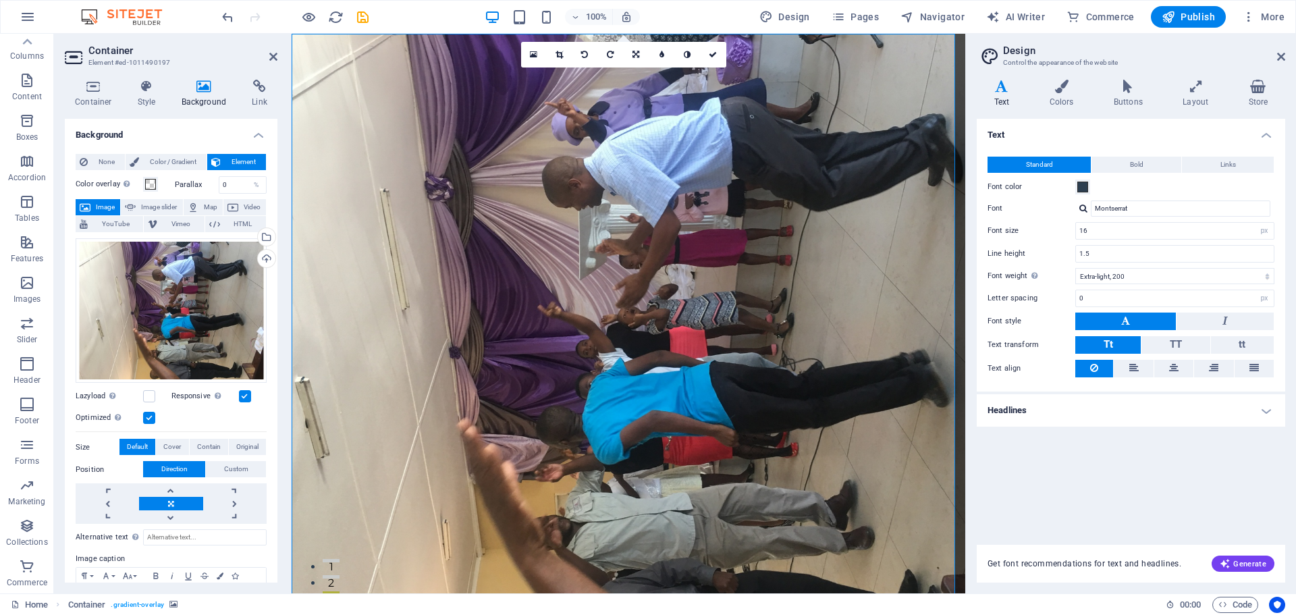
click at [1074, 503] on div "Text Standard Bold Links Font color Font Montserrat Font size 16 rem px Line he…" at bounding box center [1131, 324] width 308 height 410
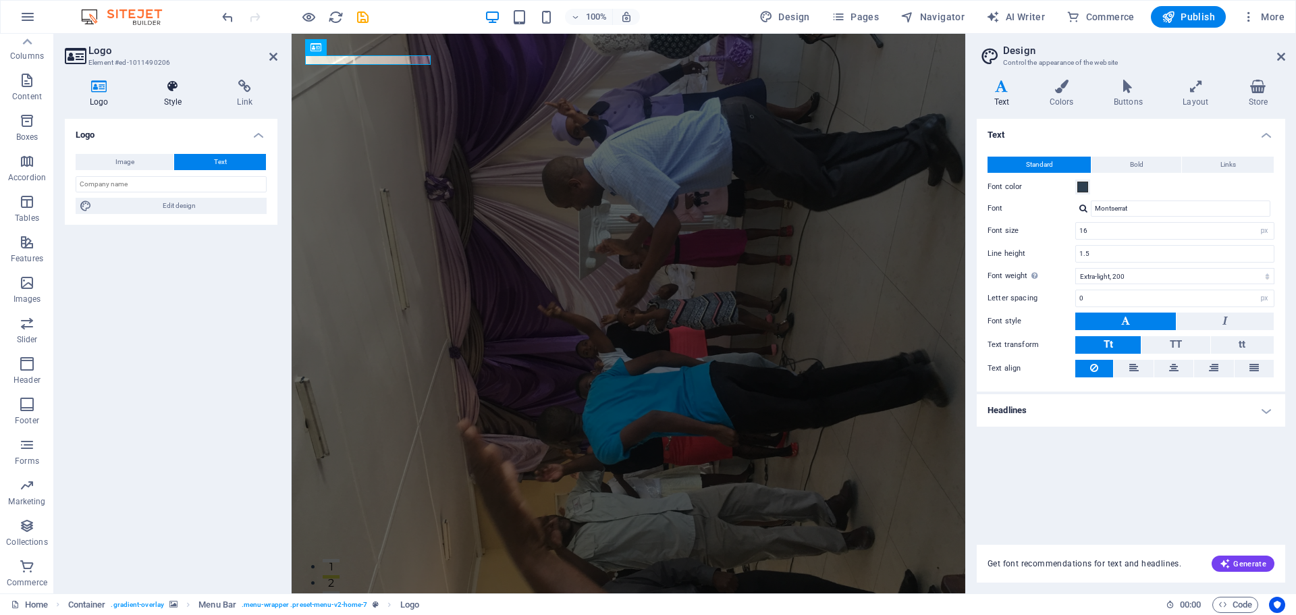
click at [172, 89] on icon at bounding box center [173, 86] width 68 height 13
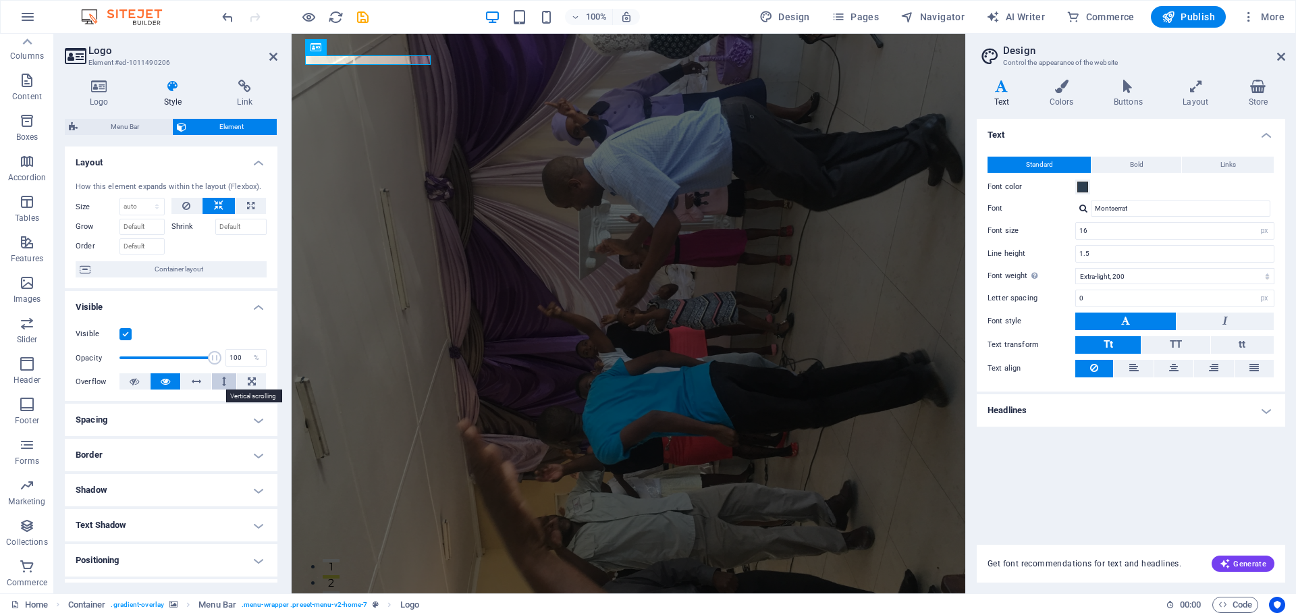
click at [225, 381] on button at bounding box center [224, 381] width 25 height 16
click at [247, 208] on icon at bounding box center [250, 206] width 7 height 16
type input "100"
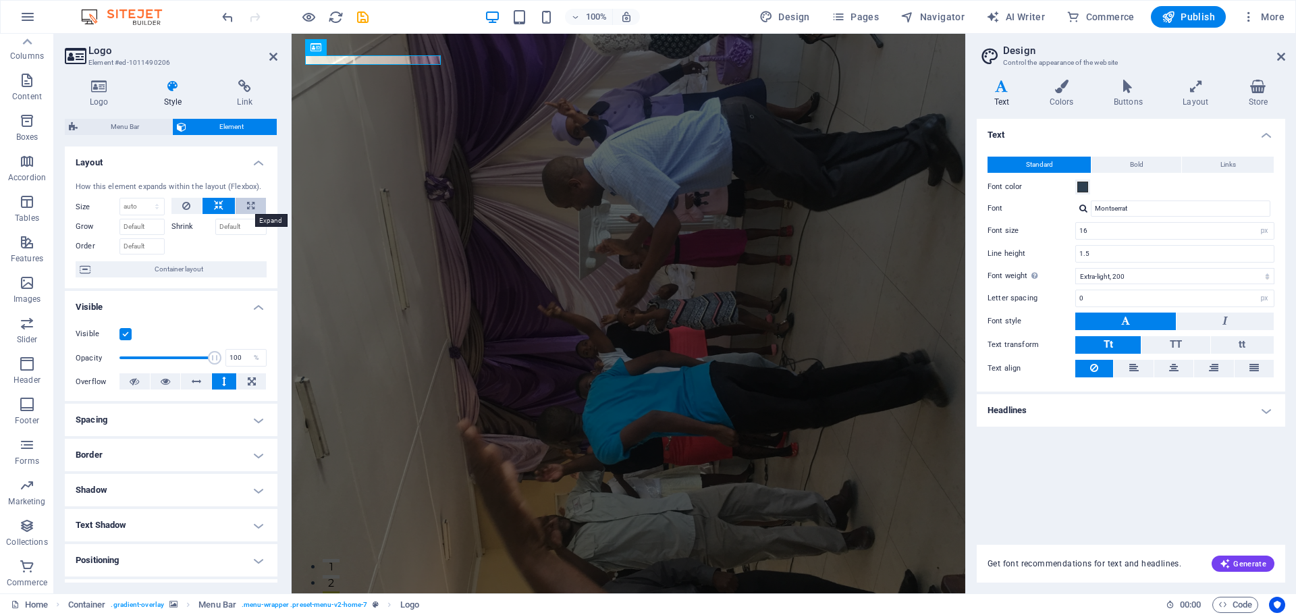
select select "%"
click at [142, 225] on input "Grow" at bounding box center [141, 227] width 45 height 16
type input "50"
click at [223, 15] on icon "undo" at bounding box center [228, 17] width 16 height 16
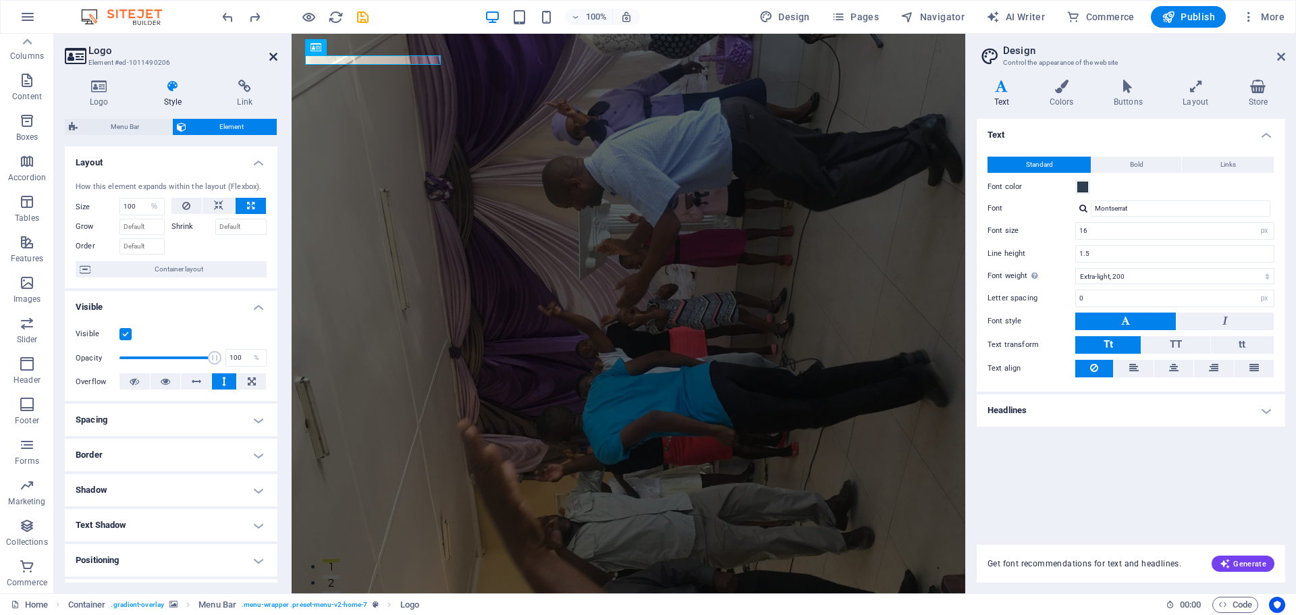
click at [271, 53] on icon at bounding box center [273, 56] width 8 height 11
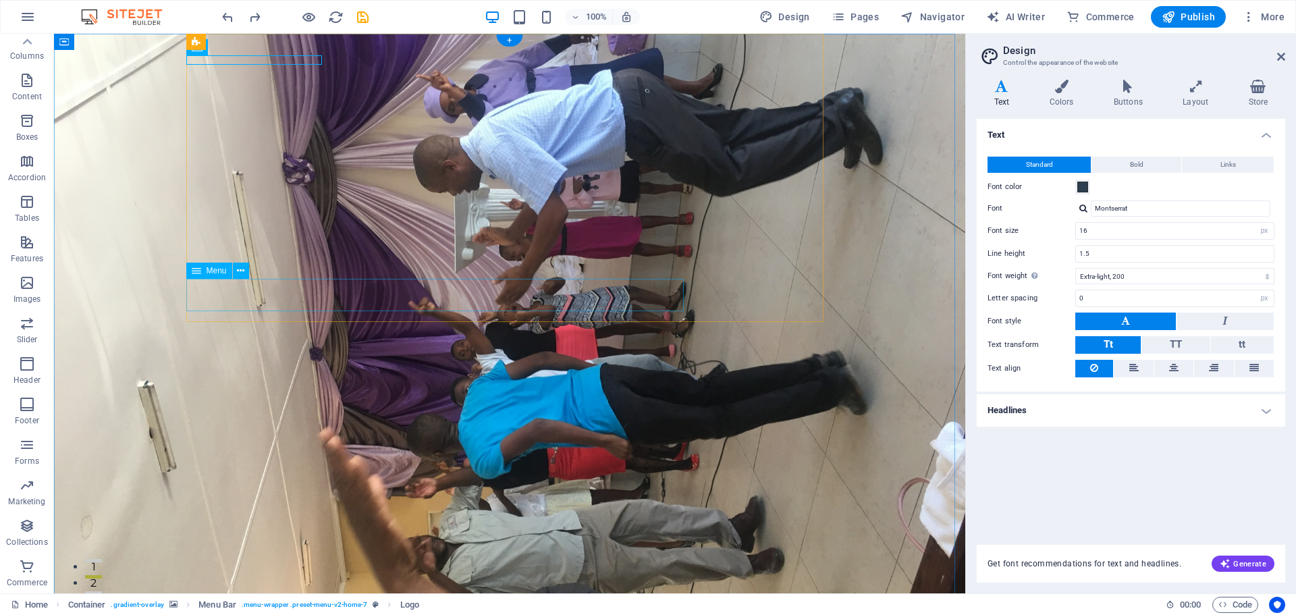
select select
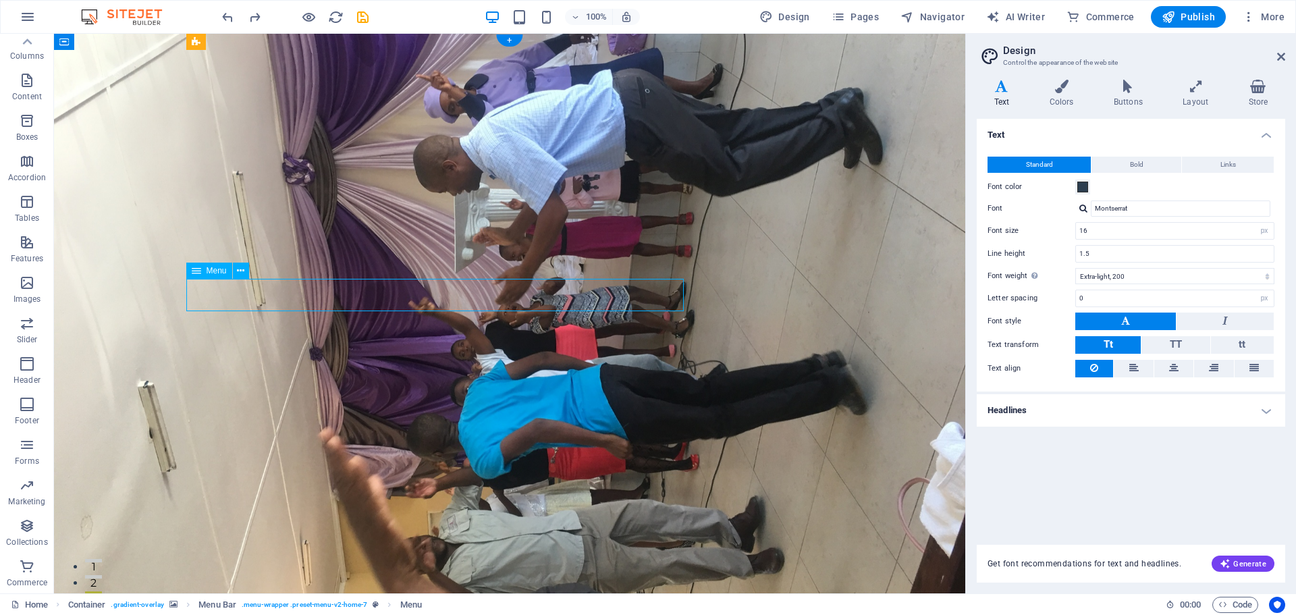
select select
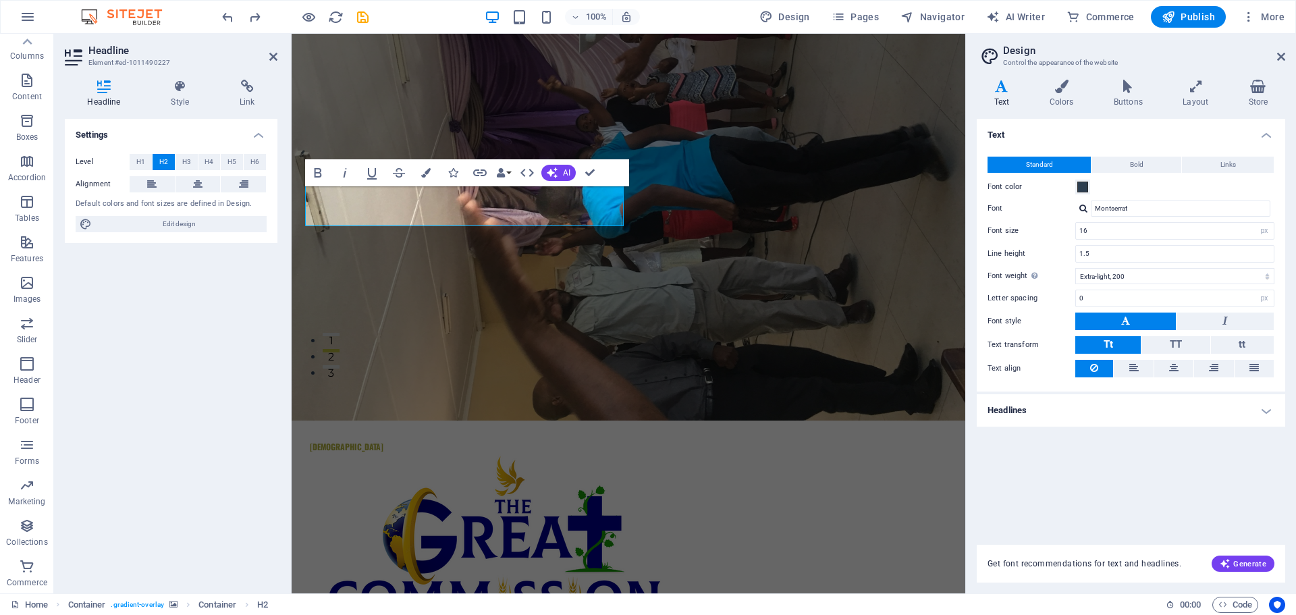
scroll to position [223, 0]
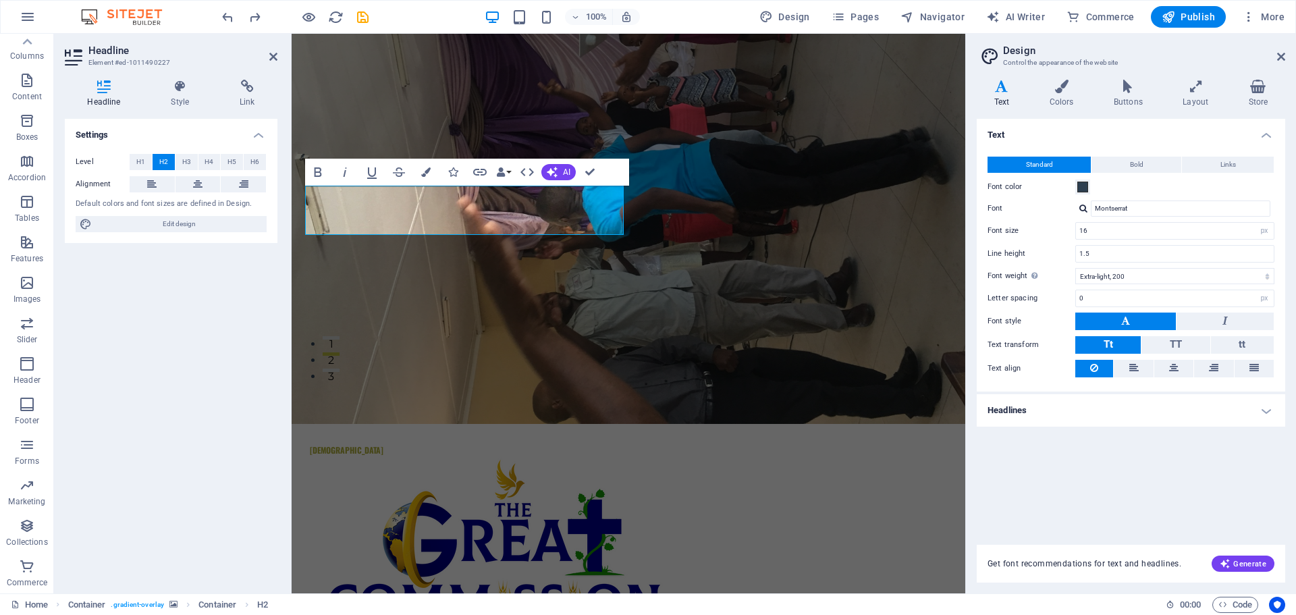
drag, startPoint x: 958, startPoint y: 113, endPoint x: 1257, endPoint y: 202, distance: 312.0
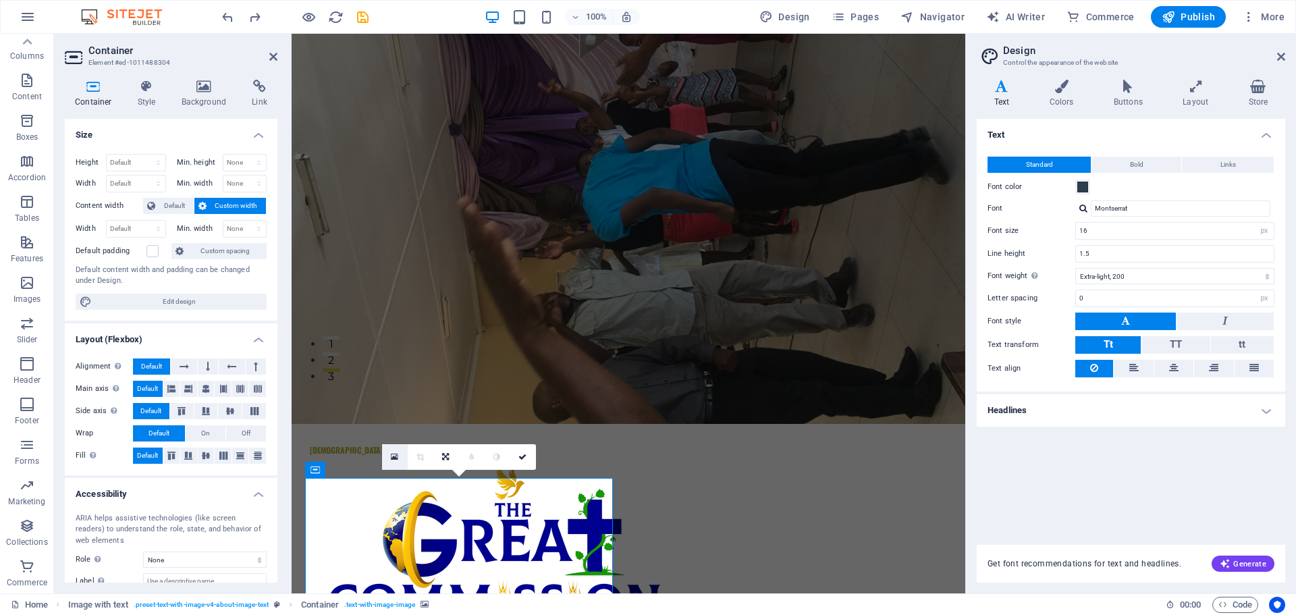
click at [394, 454] on icon at bounding box center [394, 456] width 7 height 9
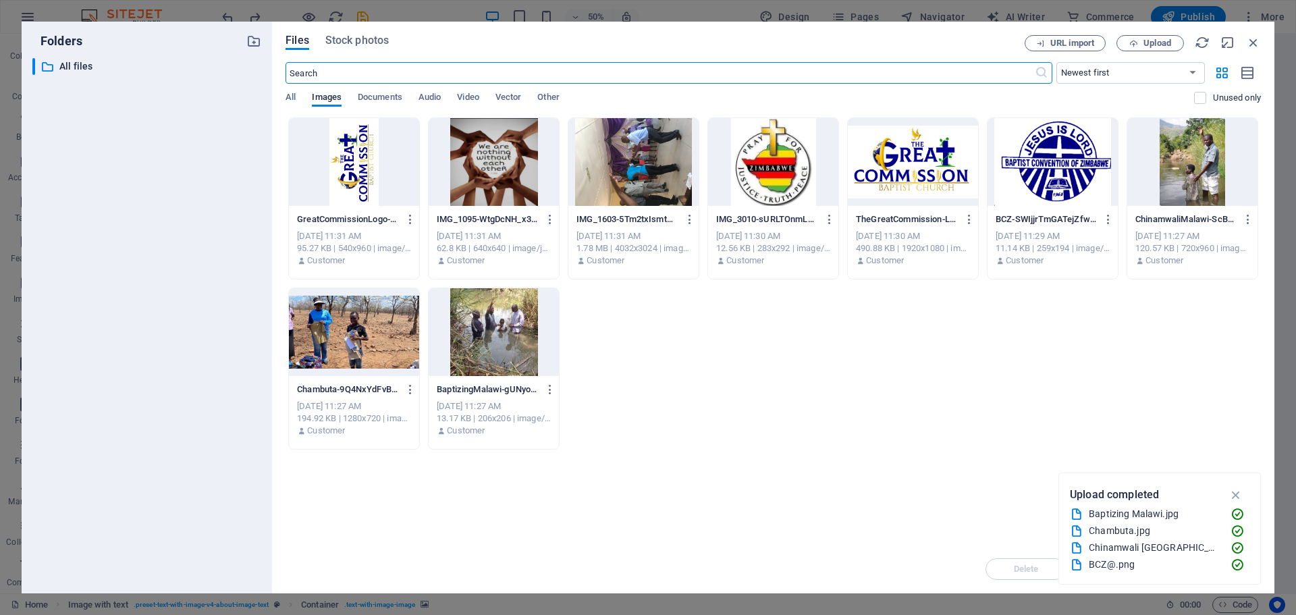
click at [497, 171] on div at bounding box center [494, 162] width 130 height 88
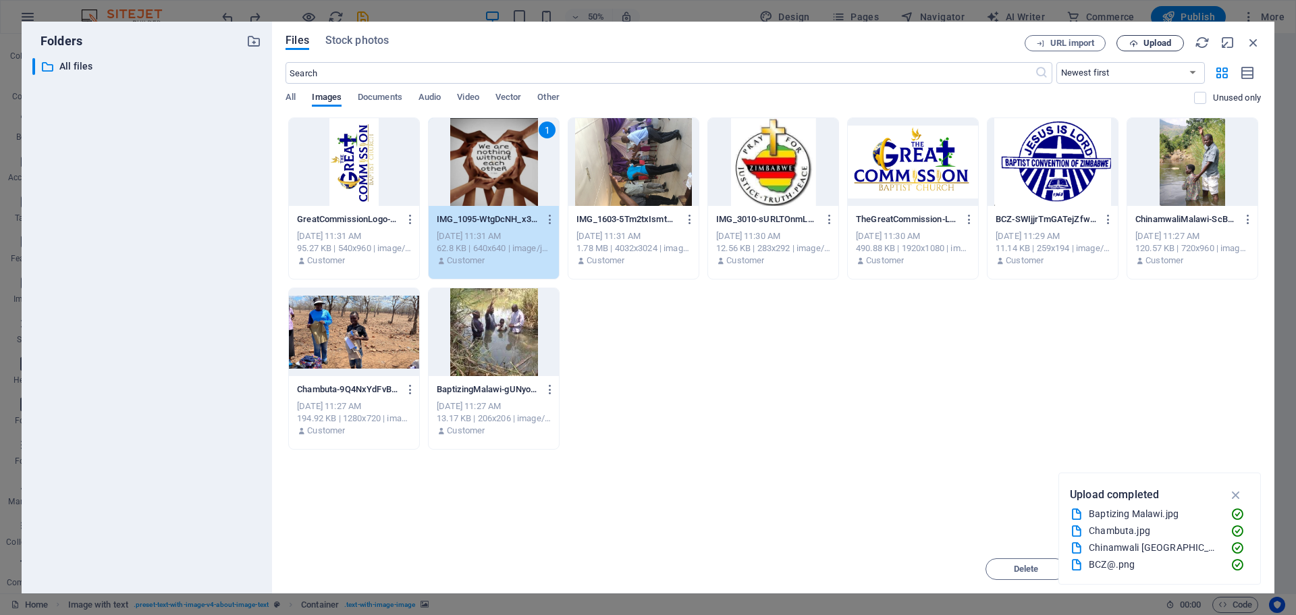
click at [1152, 43] on span "Upload" at bounding box center [1157, 43] width 28 height 8
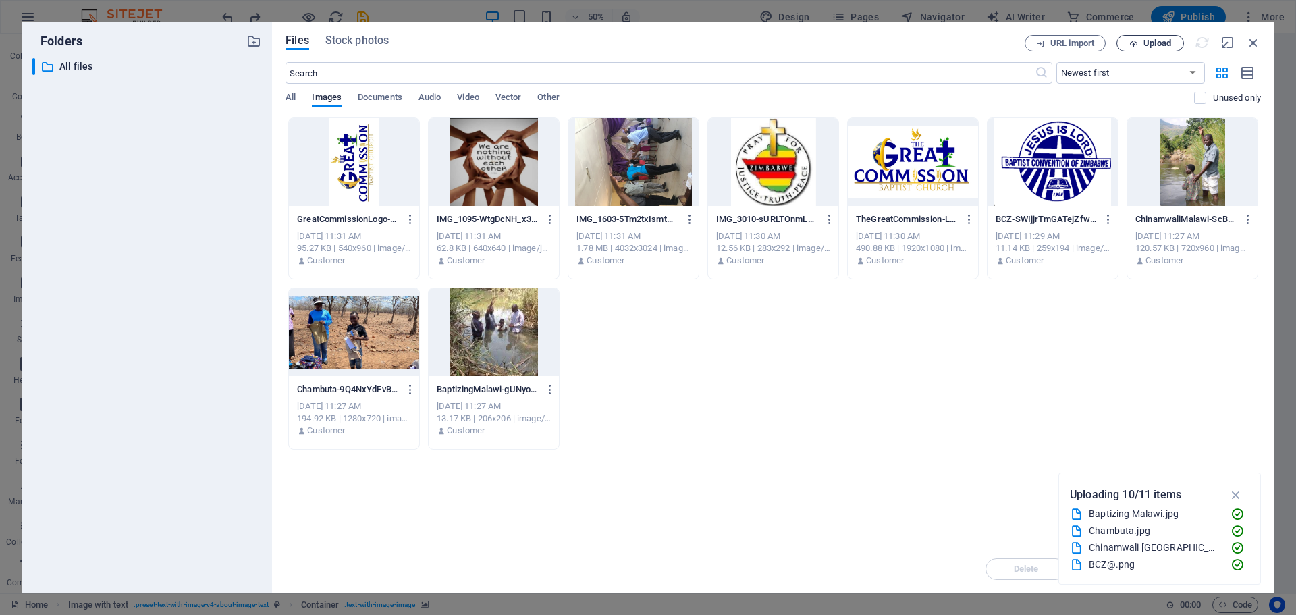
click at [1153, 39] on span "Upload" at bounding box center [1157, 43] width 28 height 8
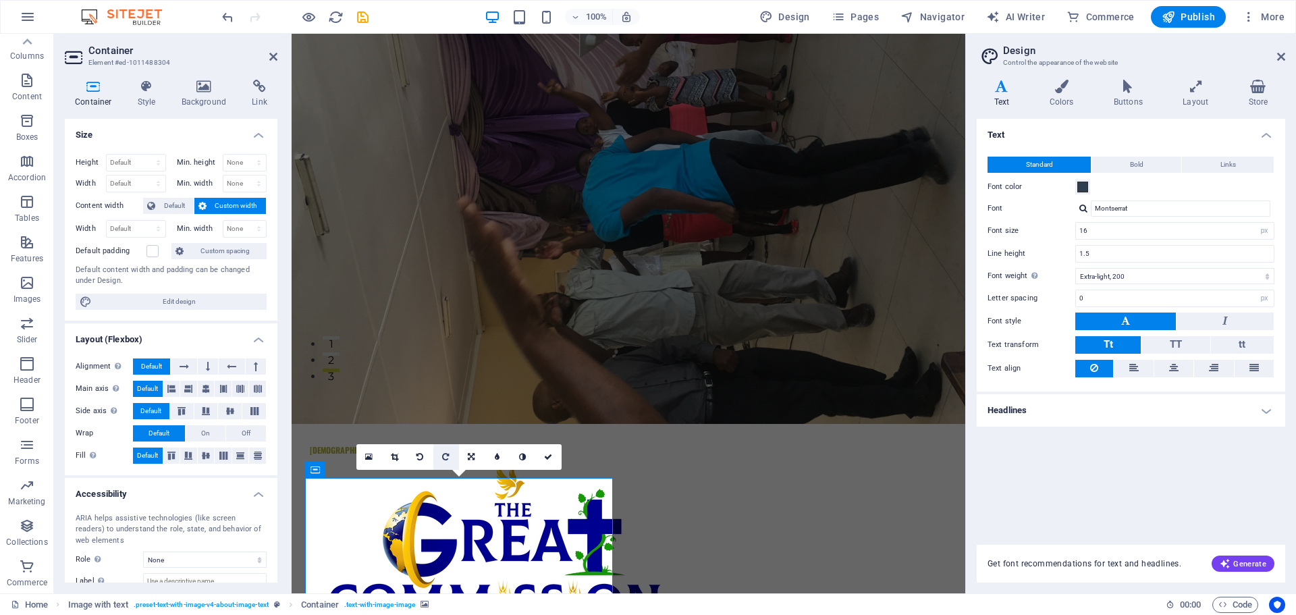
click at [446, 456] on icon at bounding box center [445, 457] width 7 height 8
click at [882, 382] on figure at bounding box center [629, 117] width 674 height 613
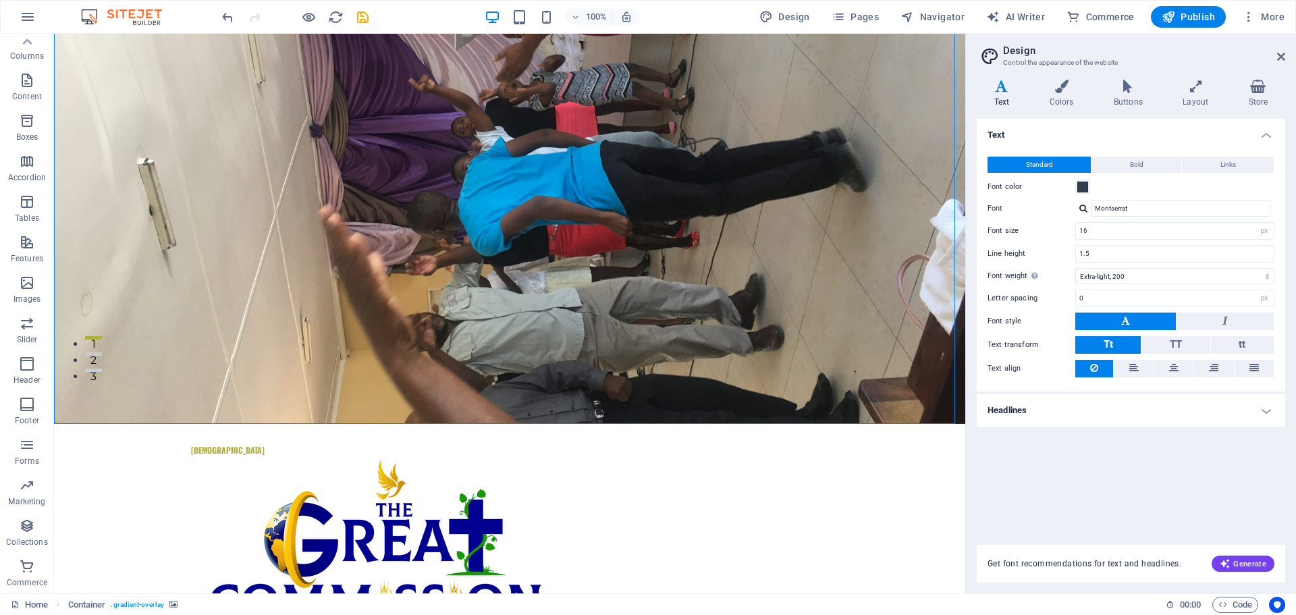
click at [880, 381] on figure at bounding box center [509, 117] width 911 height 613
click at [850, 247] on figure at bounding box center [509, 117] width 911 height 613
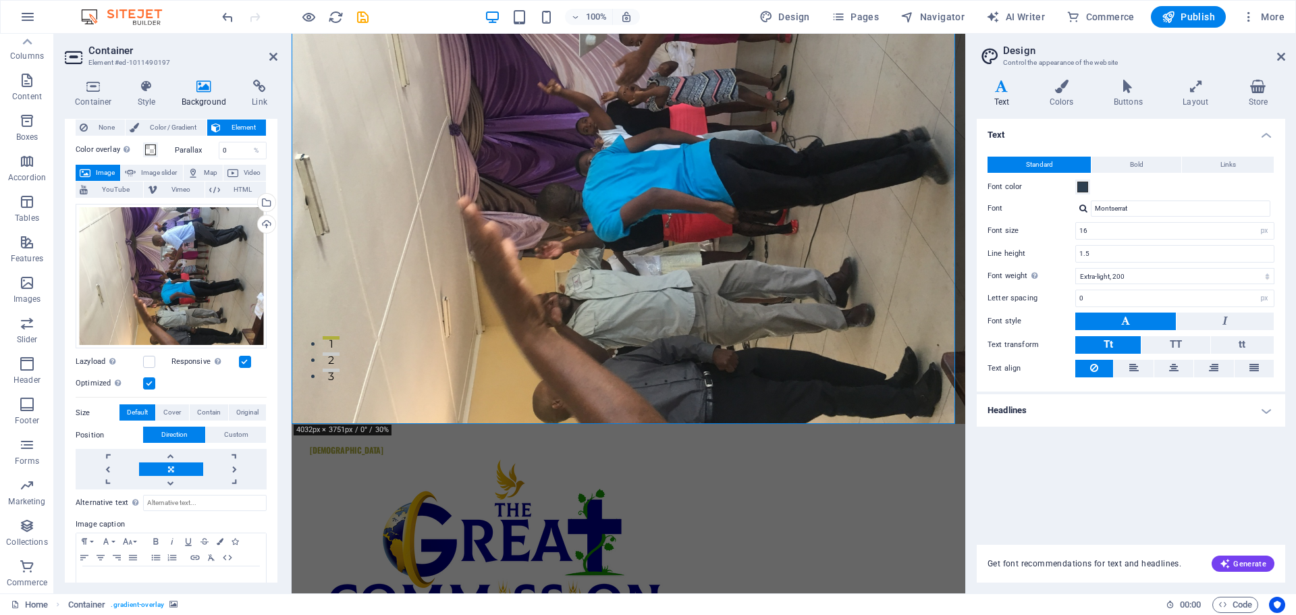
scroll to position [69, 0]
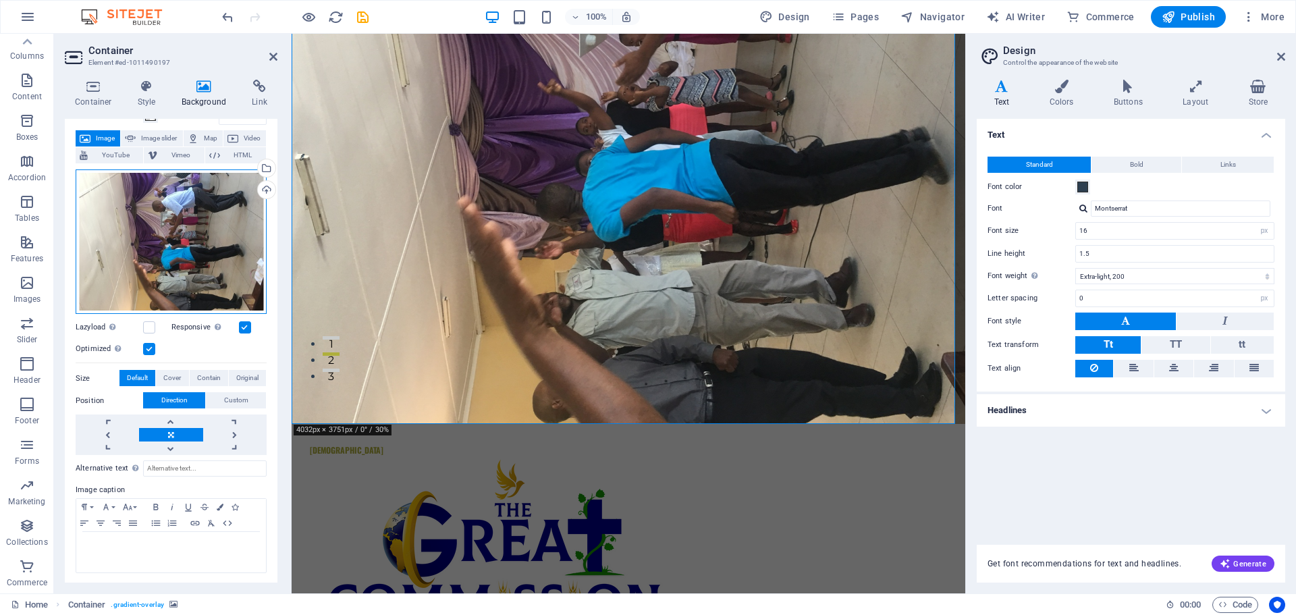
click at [149, 228] on div "Drag files here, click to choose files or select files from Files or our free s…" at bounding box center [171, 241] width 191 height 145
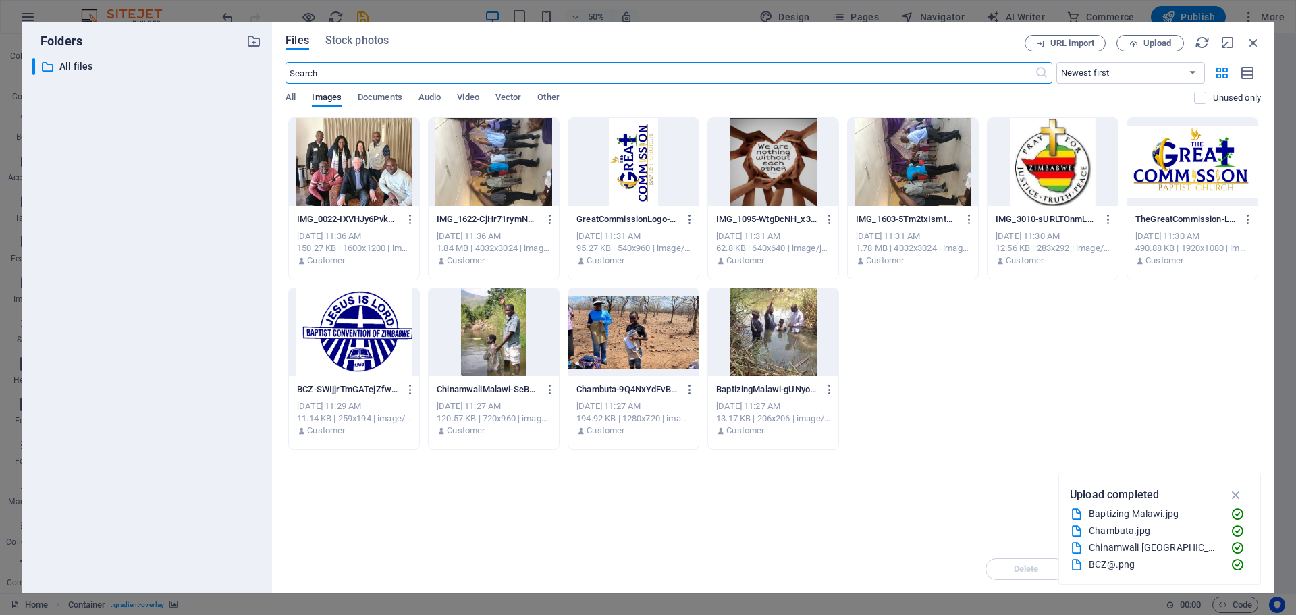
click at [341, 185] on div at bounding box center [354, 162] width 130 height 88
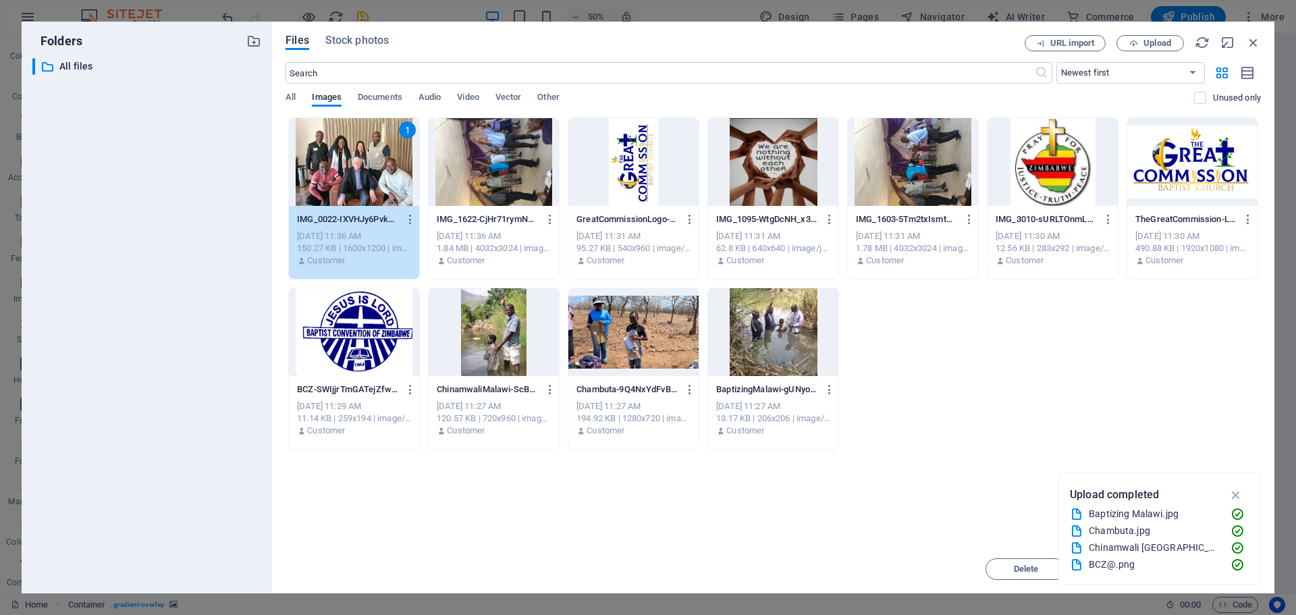
click at [377, 181] on div "1" at bounding box center [354, 162] width 130 height 88
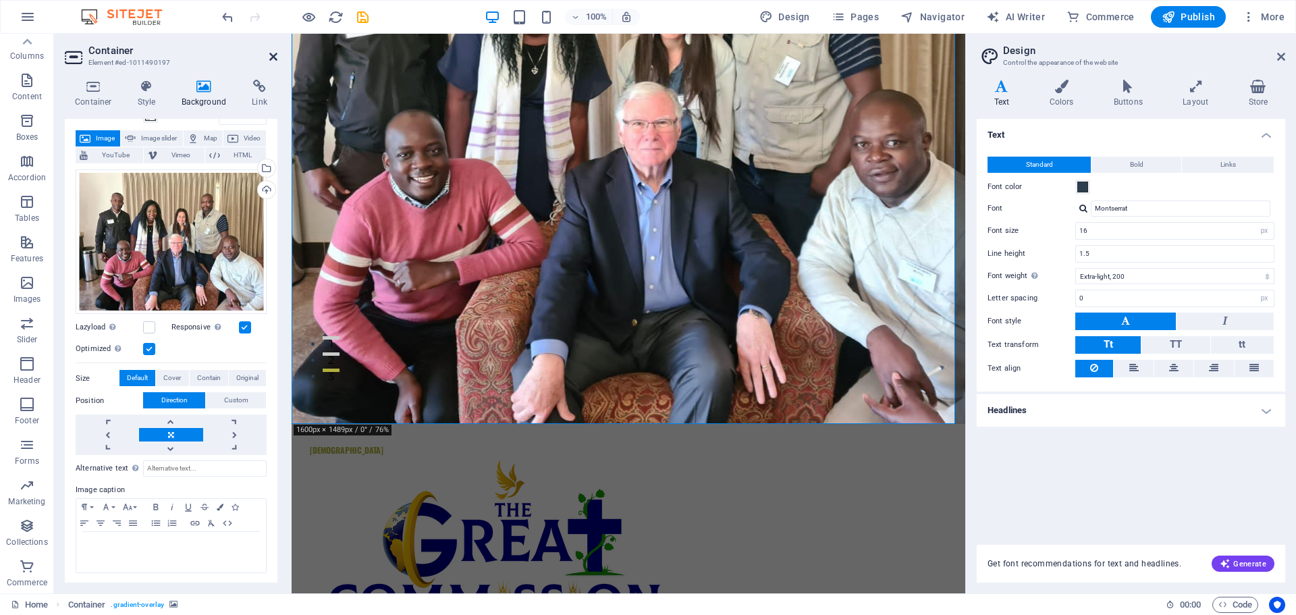
click at [272, 57] on icon at bounding box center [273, 56] width 8 height 11
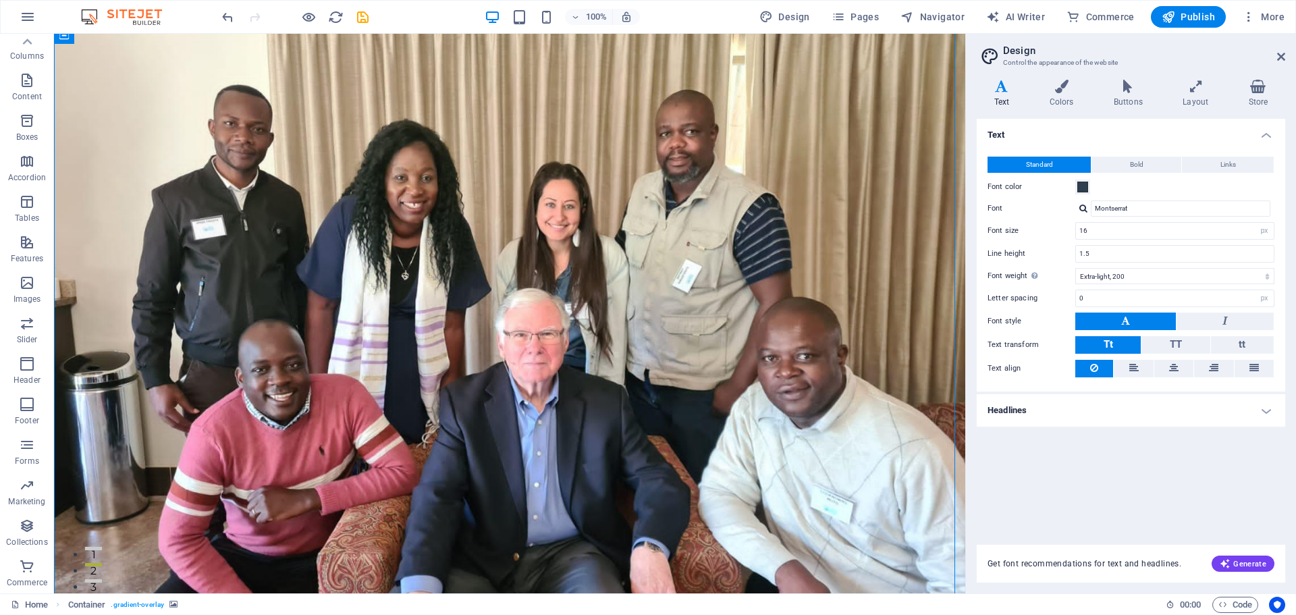
scroll to position [6, 0]
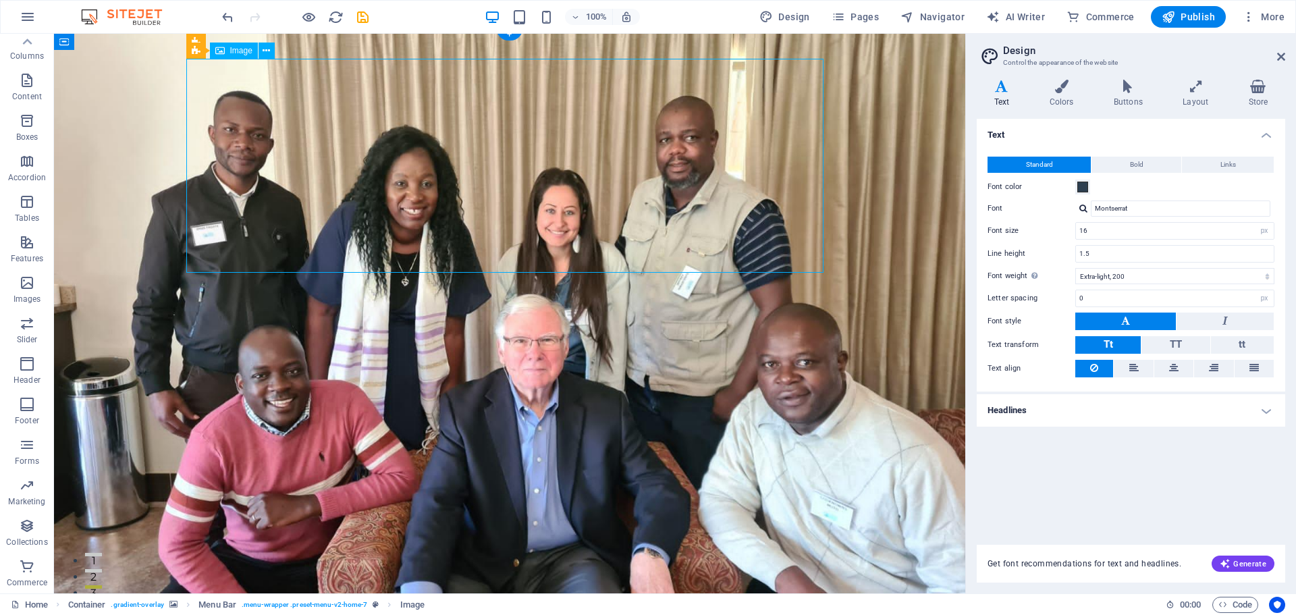
drag, startPoint x: 520, startPoint y: 169, endPoint x: 417, endPoint y: 160, distance: 103.6
click at [938, 295] on figure at bounding box center [509, 334] width 911 height 613
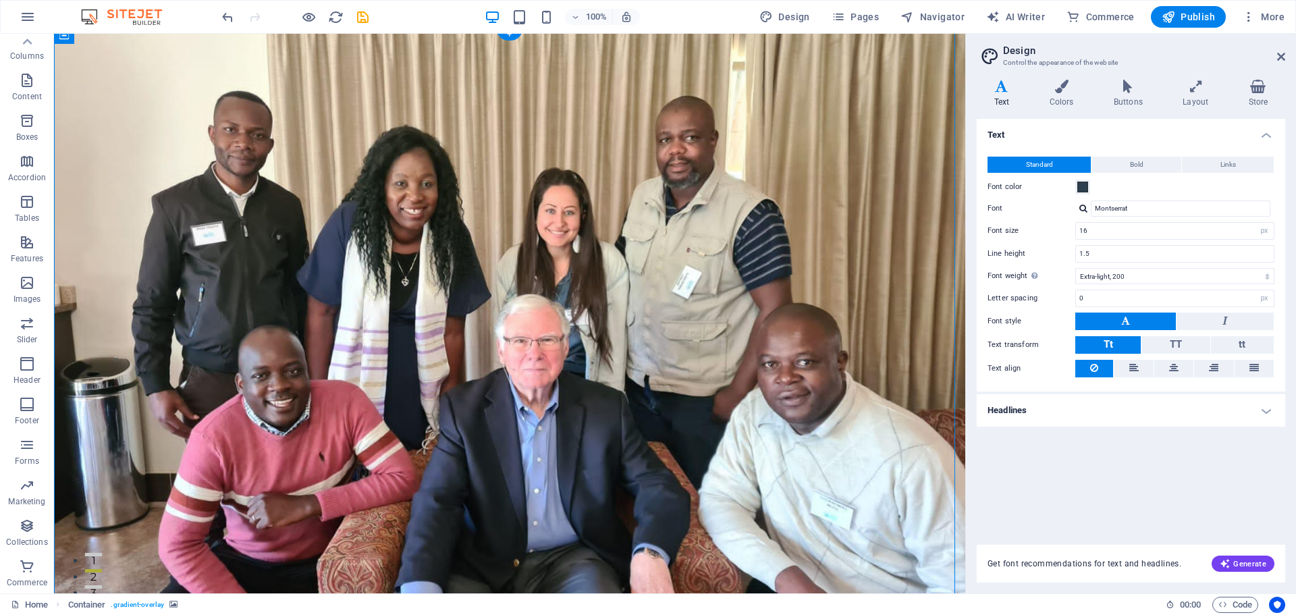
click at [796, 443] on figure at bounding box center [509, 334] width 911 height 613
click at [847, 440] on figure at bounding box center [509, 334] width 911 height 613
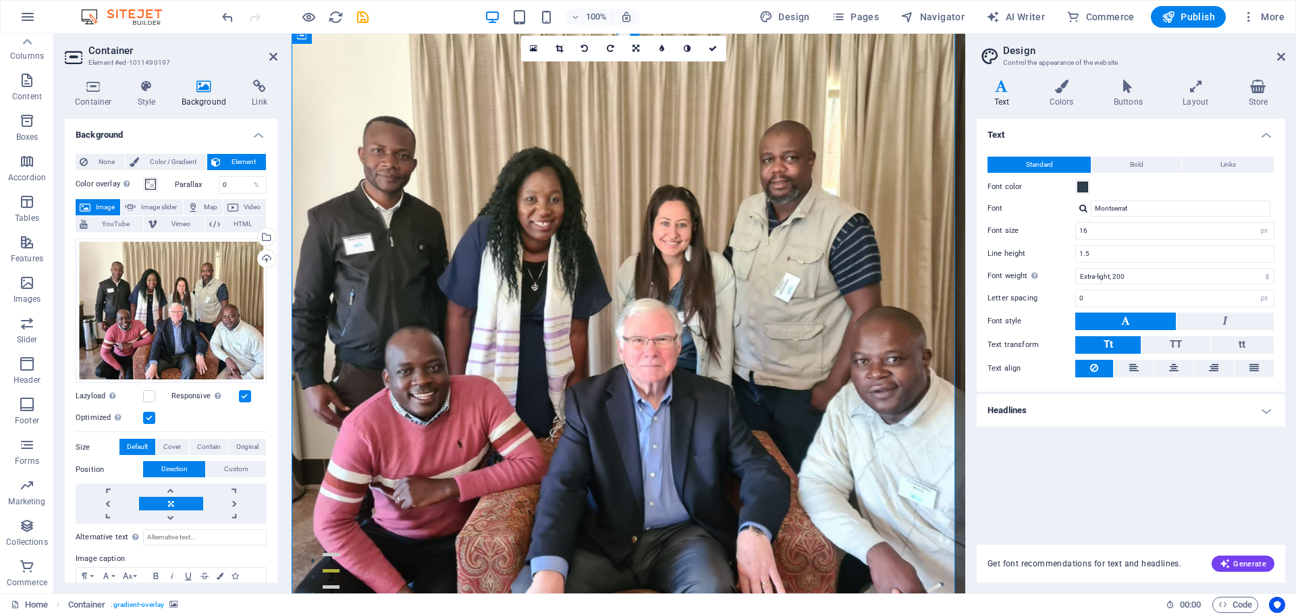
drag, startPoint x: 803, startPoint y: 440, endPoint x: 923, endPoint y: 442, distance: 120.2
click at [901, 438] on figure at bounding box center [629, 334] width 674 height 613
drag, startPoint x: 933, startPoint y: 442, endPoint x: 834, endPoint y: 424, distance: 100.2
click at [850, 429] on figure at bounding box center [629, 334] width 674 height 613
click at [635, 47] on icon at bounding box center [635, 49] width 7 height 8
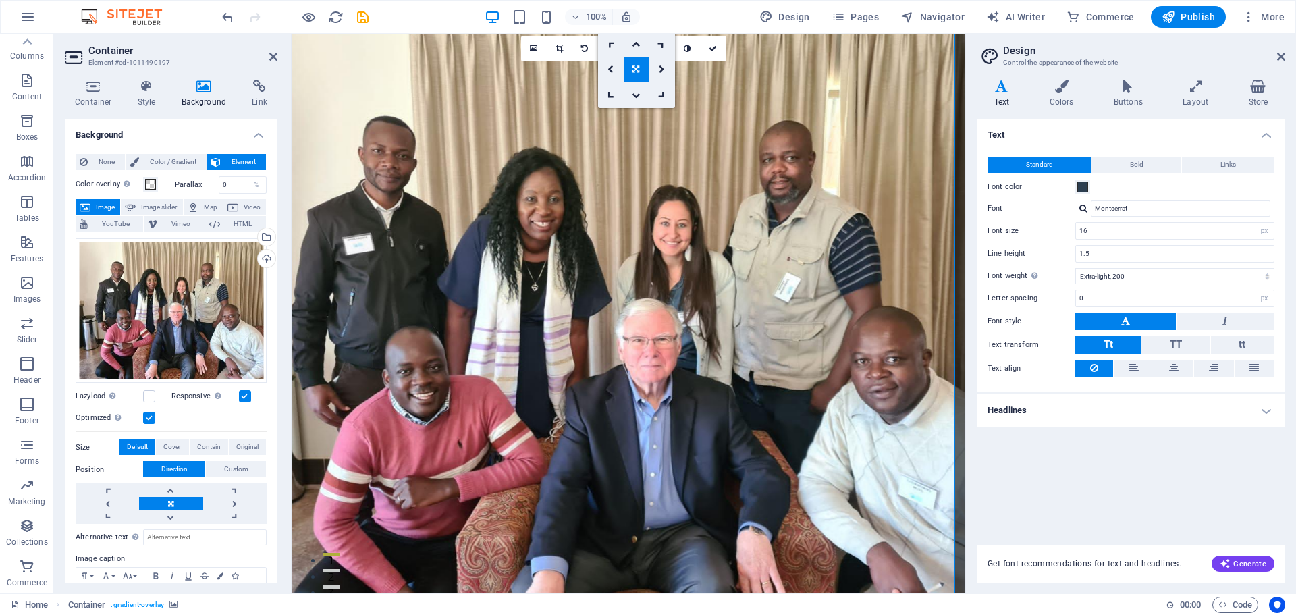
click at [628, 76] on link at bounding box center [637, 70] width 26 height 26
click at [714, 47] on icon at bounding box center [713, 49] width 8 height 8
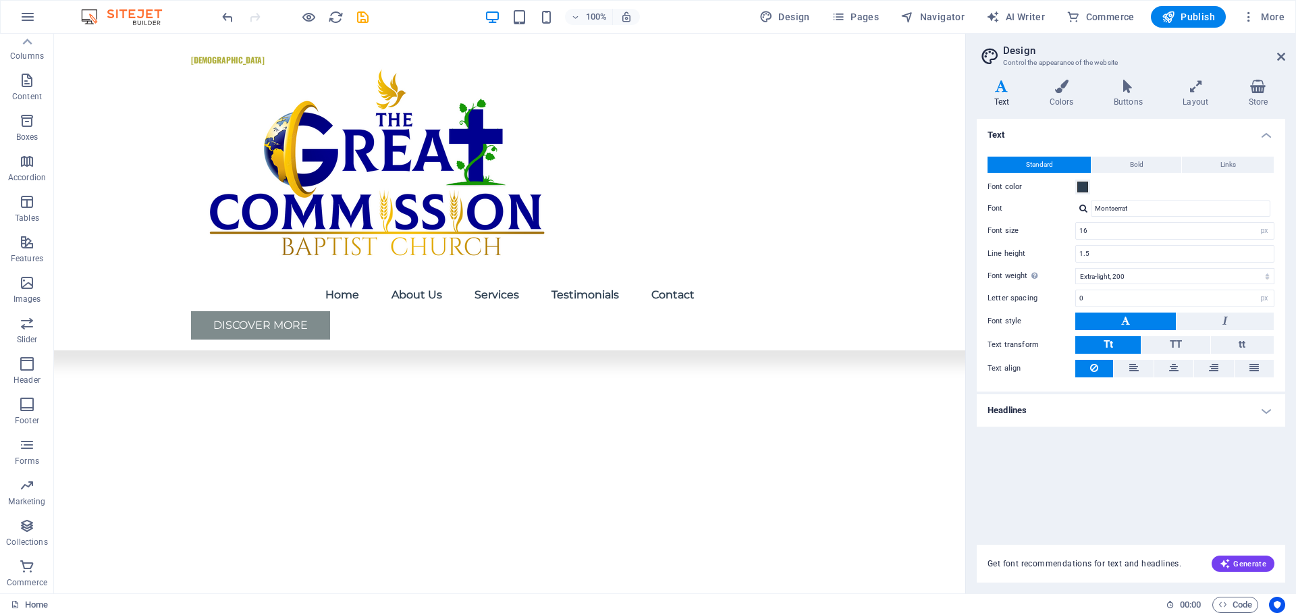
scroll to position [322, 0]
drag, startPoint x: 959, startPoint y: 141, endPoint x: 1040, endPoint y: 245, distance: 131.8
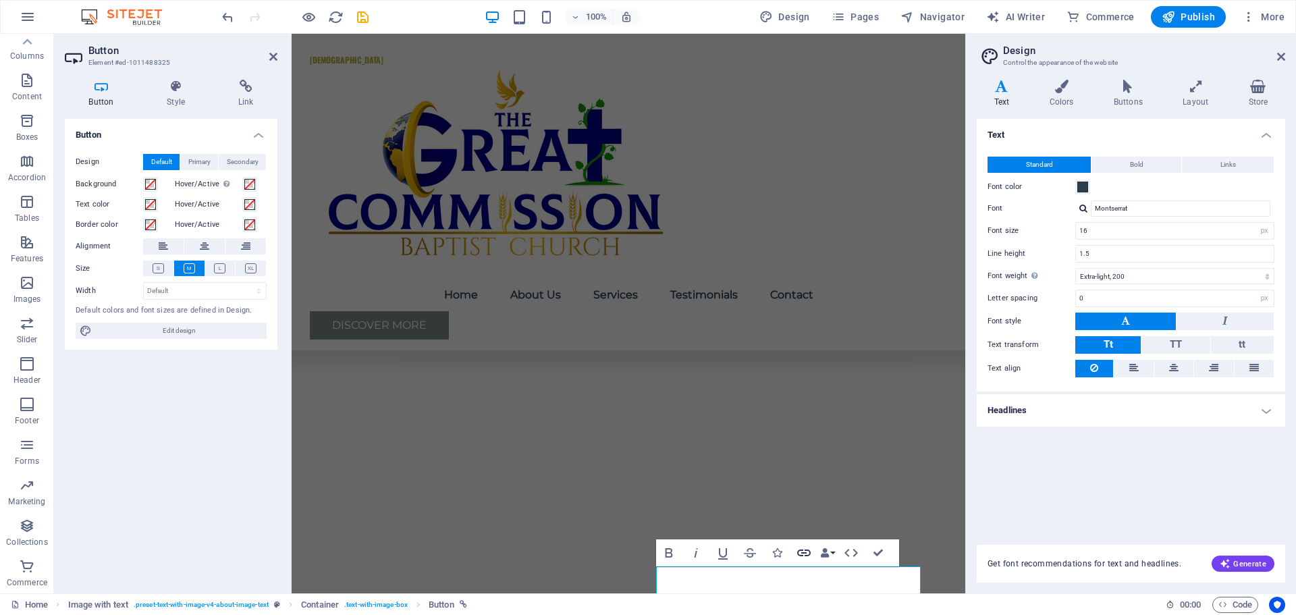
click at [805, 553] on icon "button" at bounding box center [803, 552] width 13 height 7
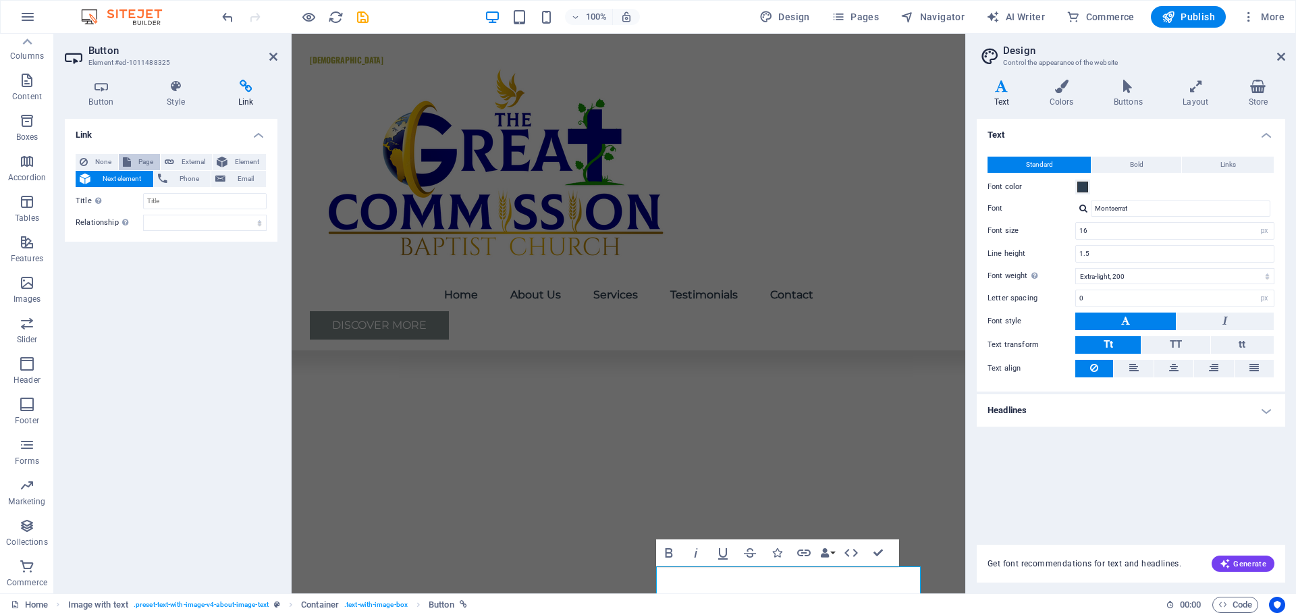
click at [140, 164] on span "Page" at bounding box center [145, 162] width 21 height 16
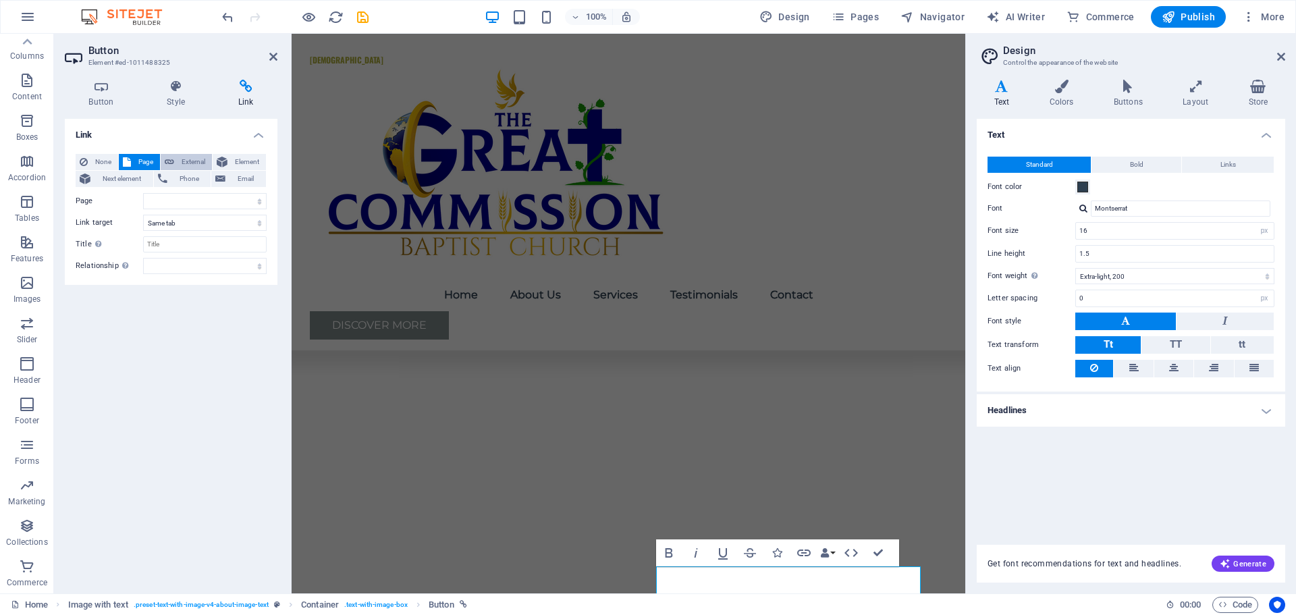
click at [191, 163] on span "External" at bounding box center [193, 162] width 30 height 16
select select
select select "blank"
click at [148, 162] on span "Page" at bounding box center [145, 162] width 21 height 16
select select
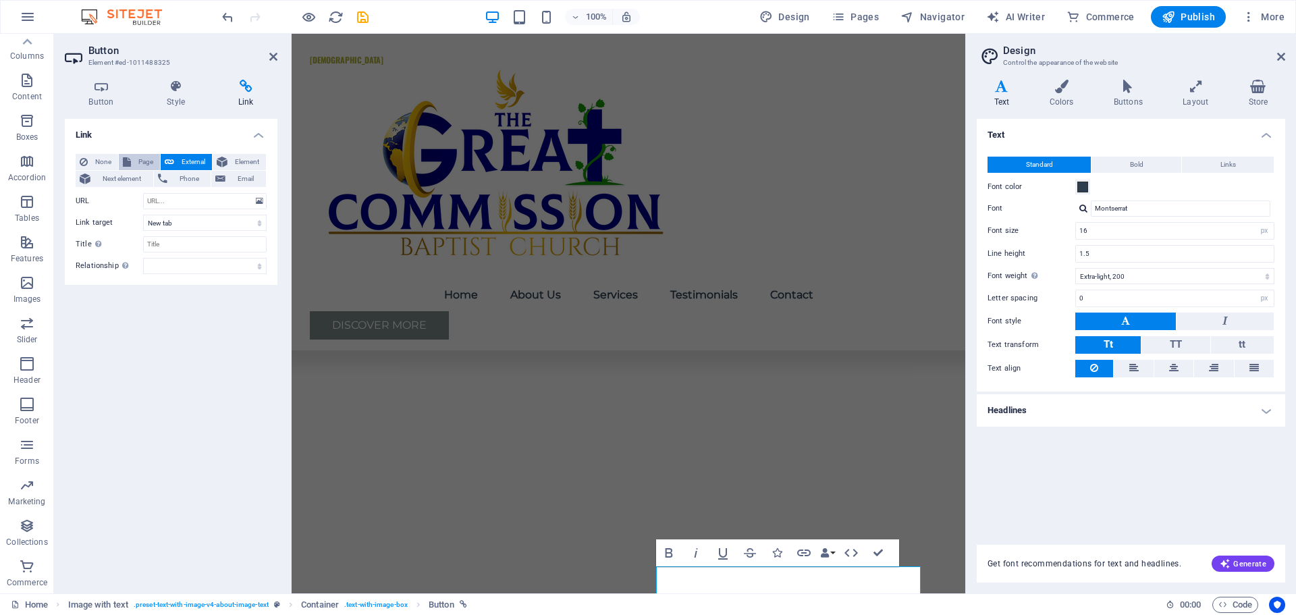
select select
click at [248, 159] on span "Element" at bounding box center [247, 162] width 30 height 16
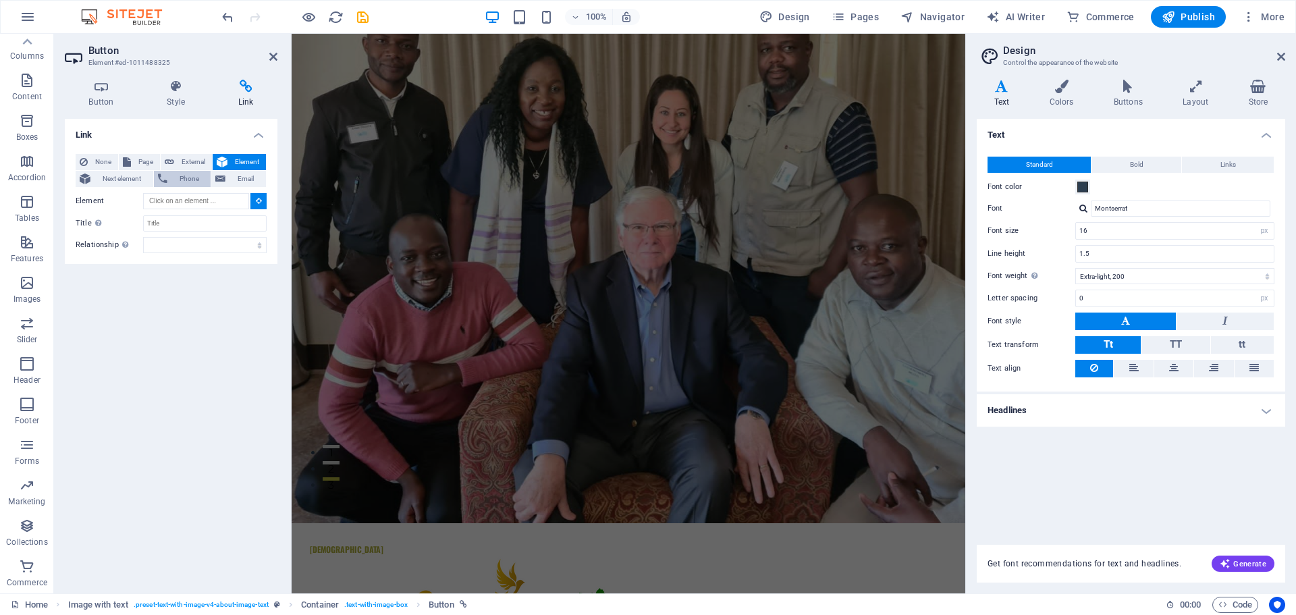
click at [183, 182] on span "Phone" at bounding box center [189, 179] width 36 height 16
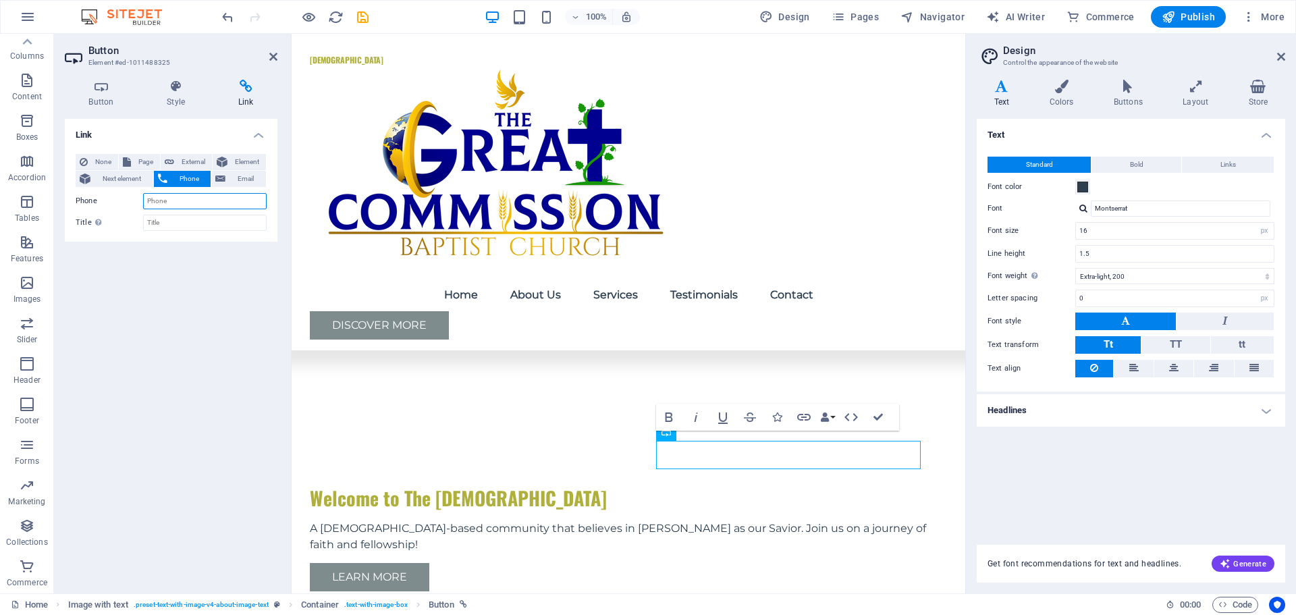
scroll to position [589, 0]
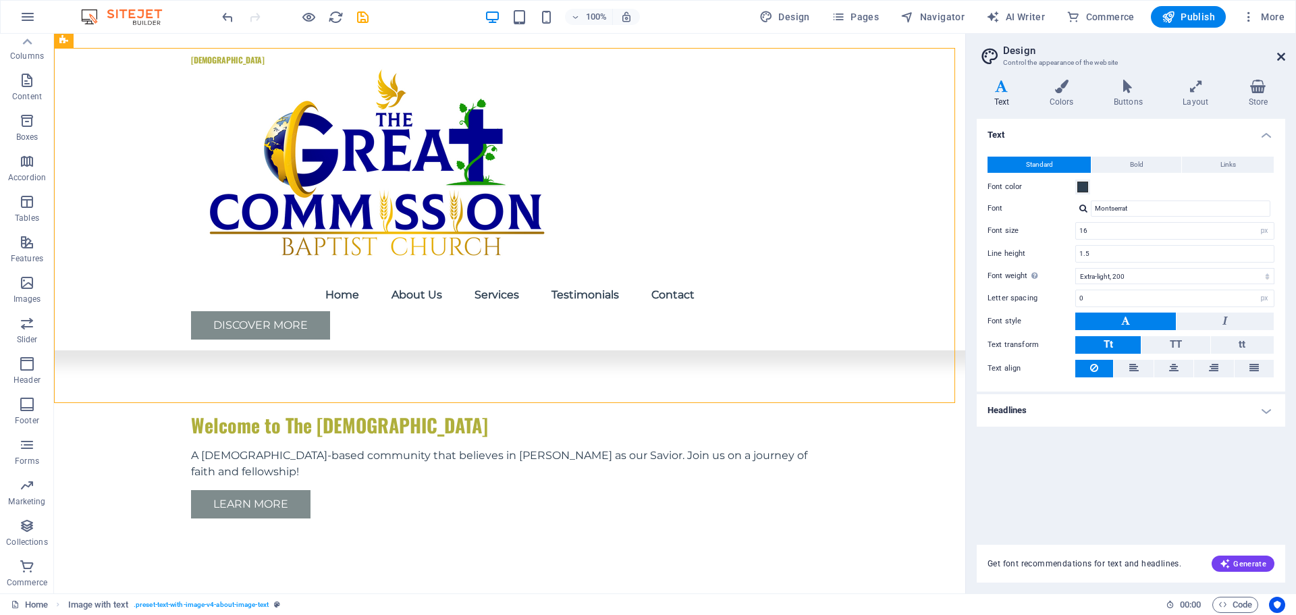
click at [1284, 53] on icon at bounding box center [1281, 56] width 8 height 11
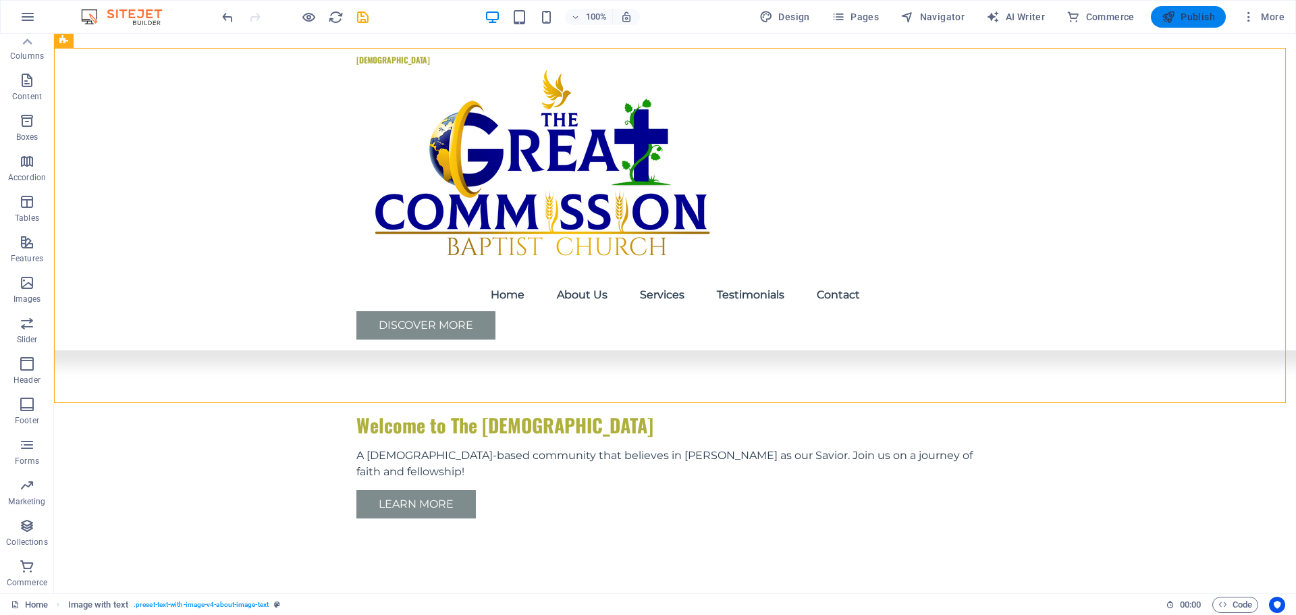
click at [1184, 19] on span "Publish" at bounding box center [1188, 16] width 53 height 13
checkbox input "false"
